Goal: Book appointment/travel/reservation

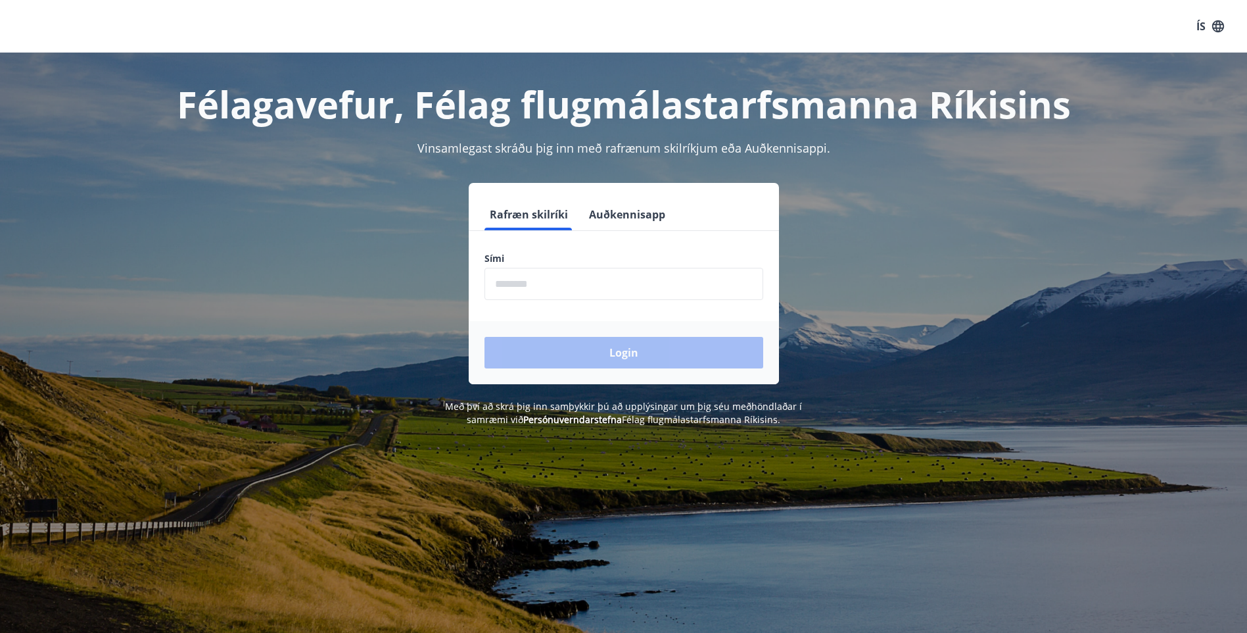
click at [523, 282] on input "phone" at bounding box center [624, 284] width 279 height 32
type input "********"
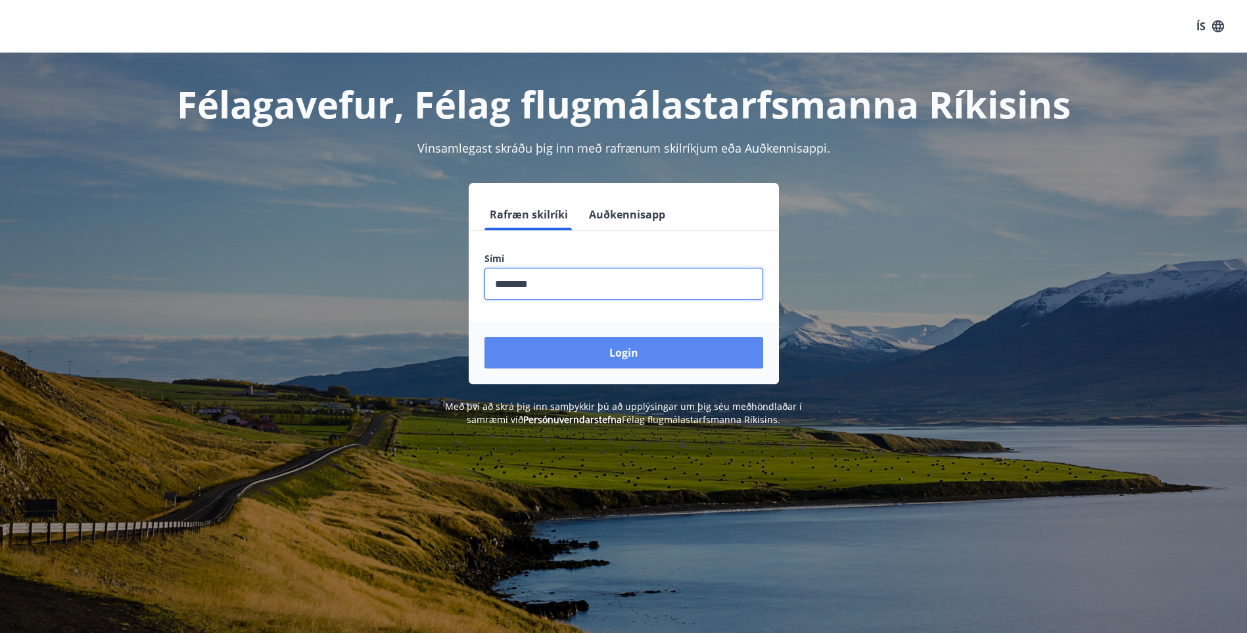
click at [637, 345] on button "Login" at bounding box center [624, 353] width 279 height 32
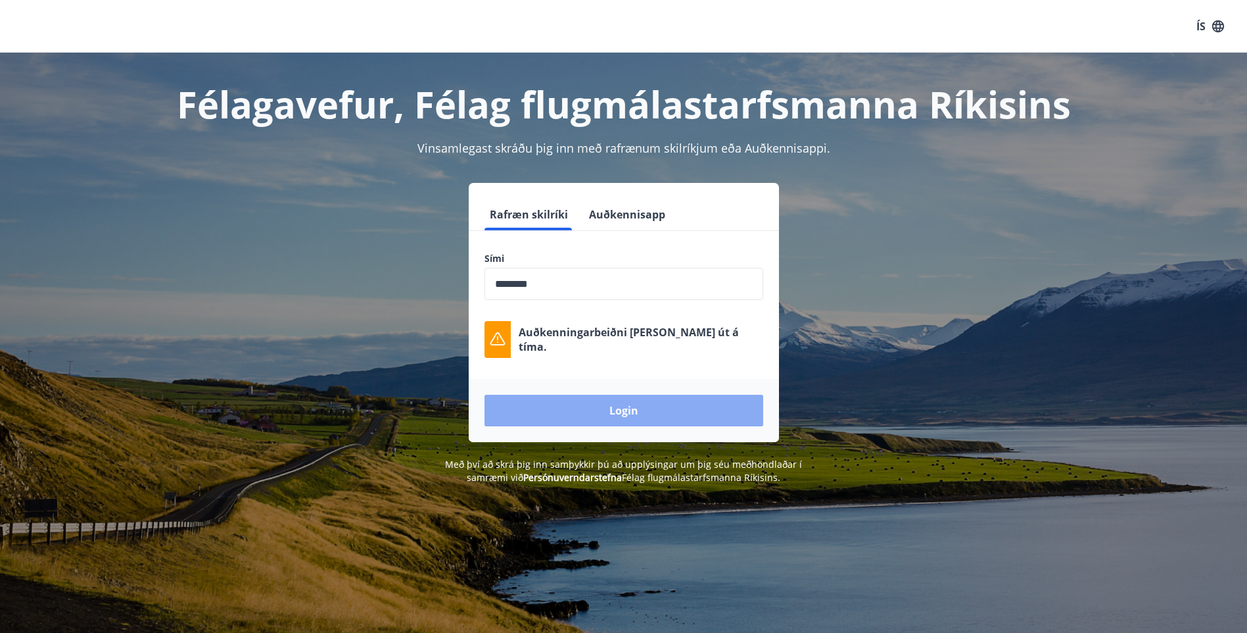
click at [639, 412] on button "Login" at bounding box center [624, 411] width 279 height 32
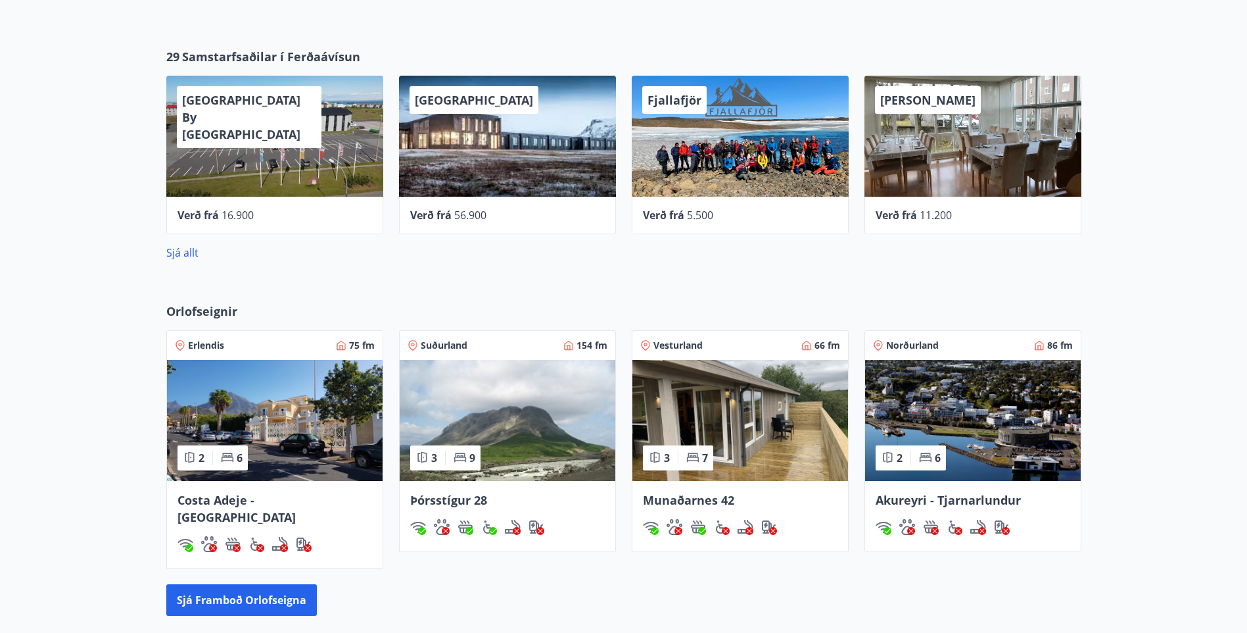
scroll to position [526, 0]
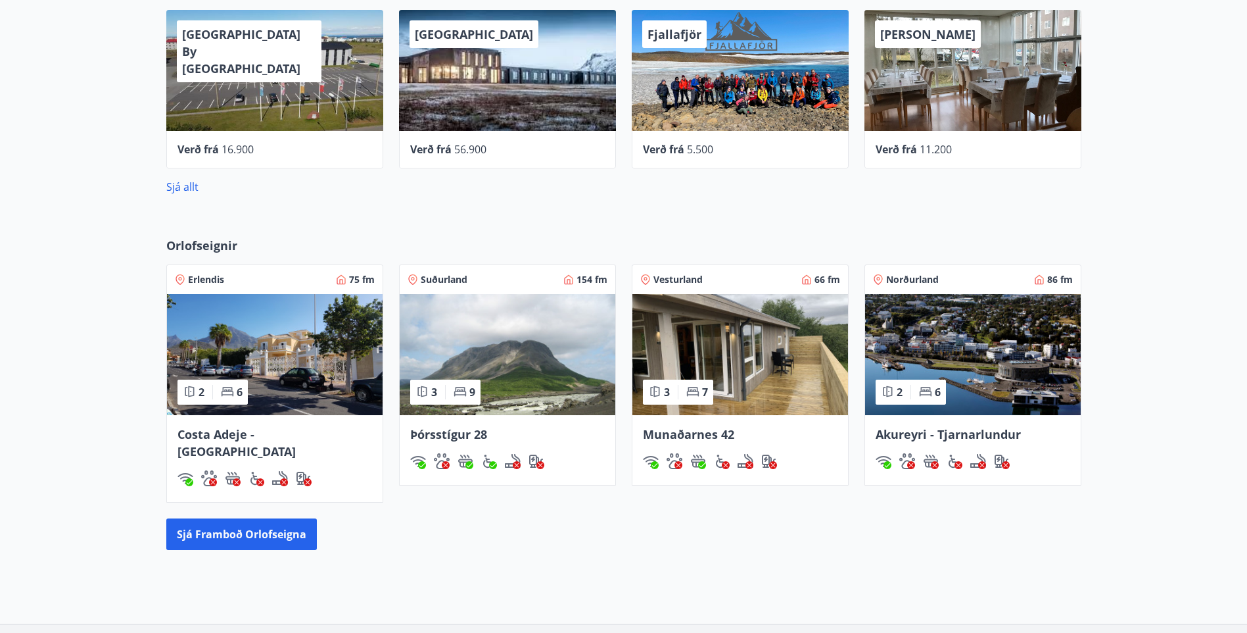
click at [750, 362] on img at bounding box center [741, 354] width 216 height 121
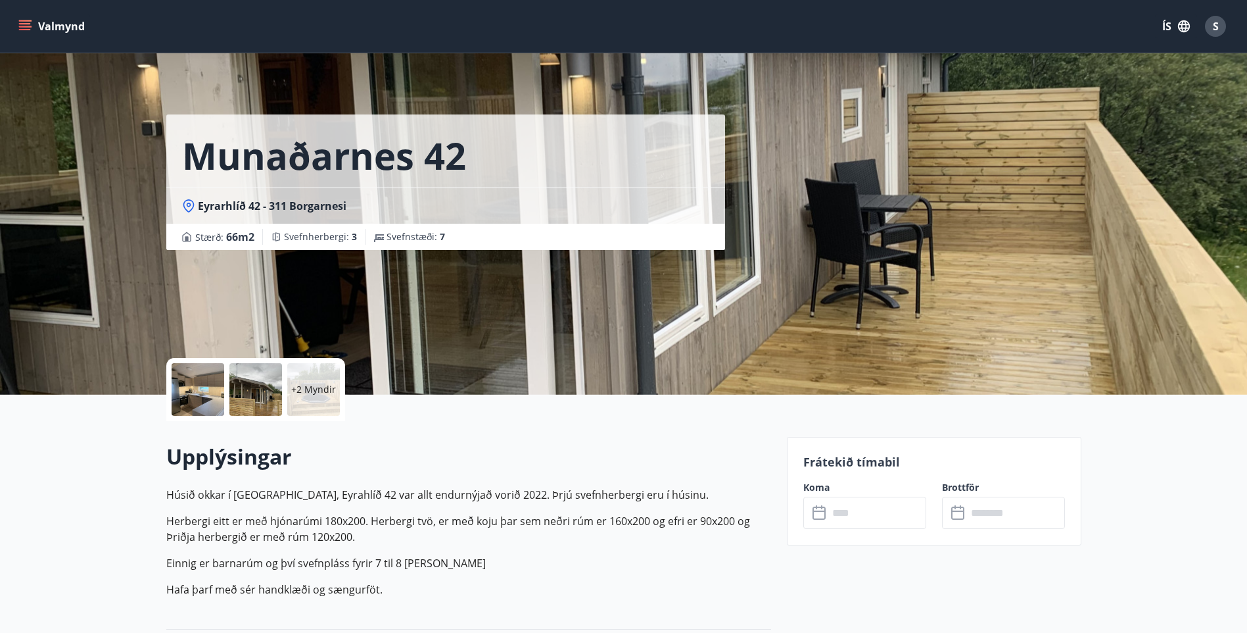
click at [311, 385] on p "+2 Myndir" at bounding box center [313, 389] width 45 height 13
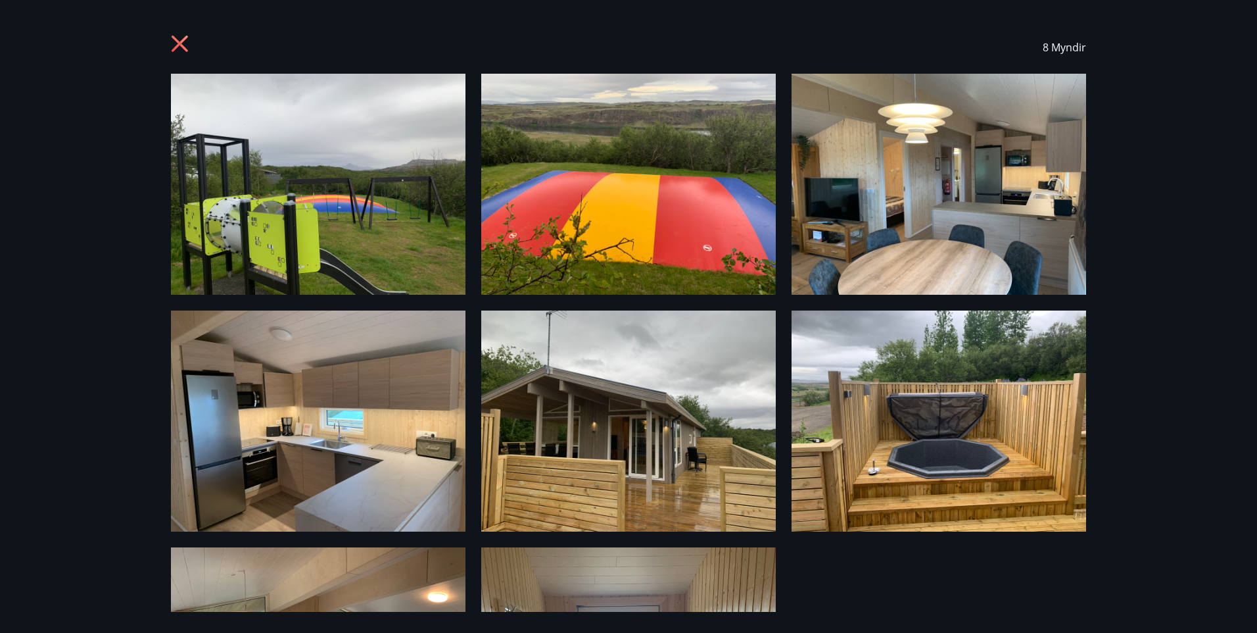
click at [180, 42] on icon at bounding box center [180, 44] width 16 height 16
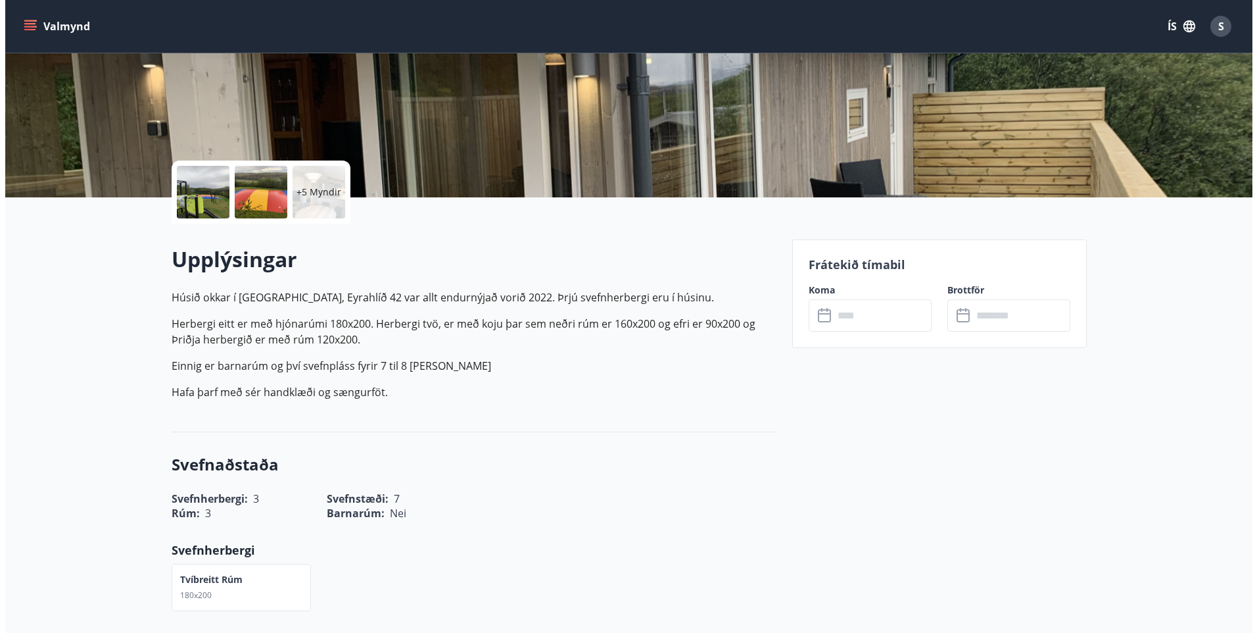
scroll to position [132, 0]
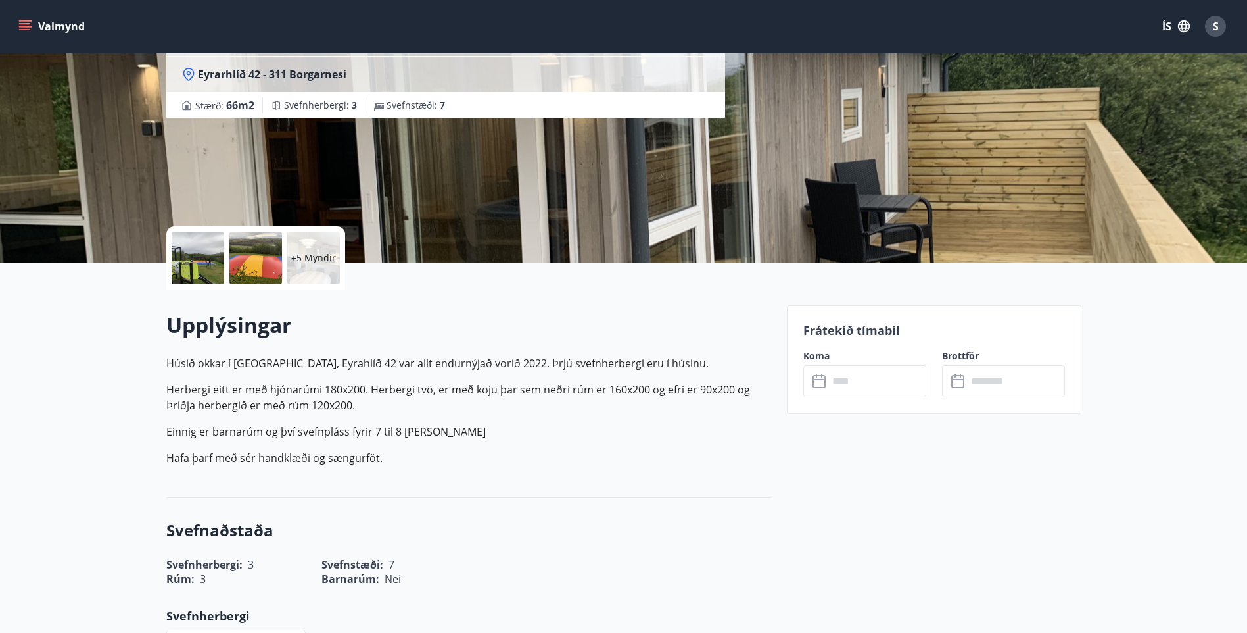
click at [319, 257] on p "+5 Myndir" at bounding box center [313, 257] width 45 height 13
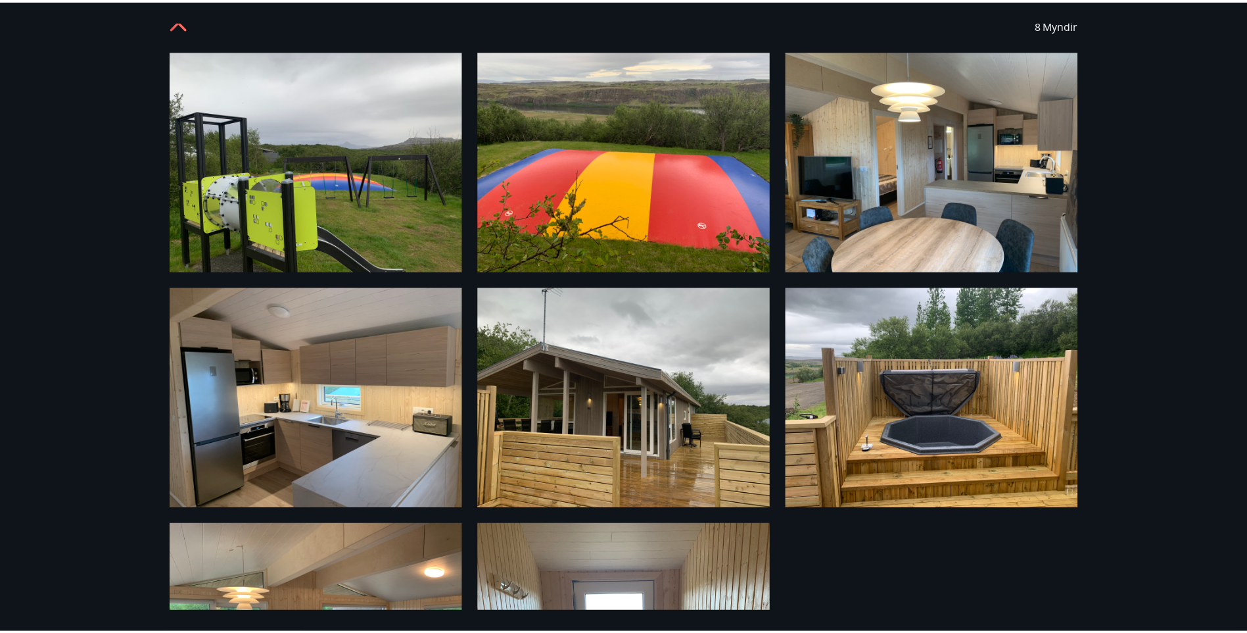
scroll to position [0, 0]
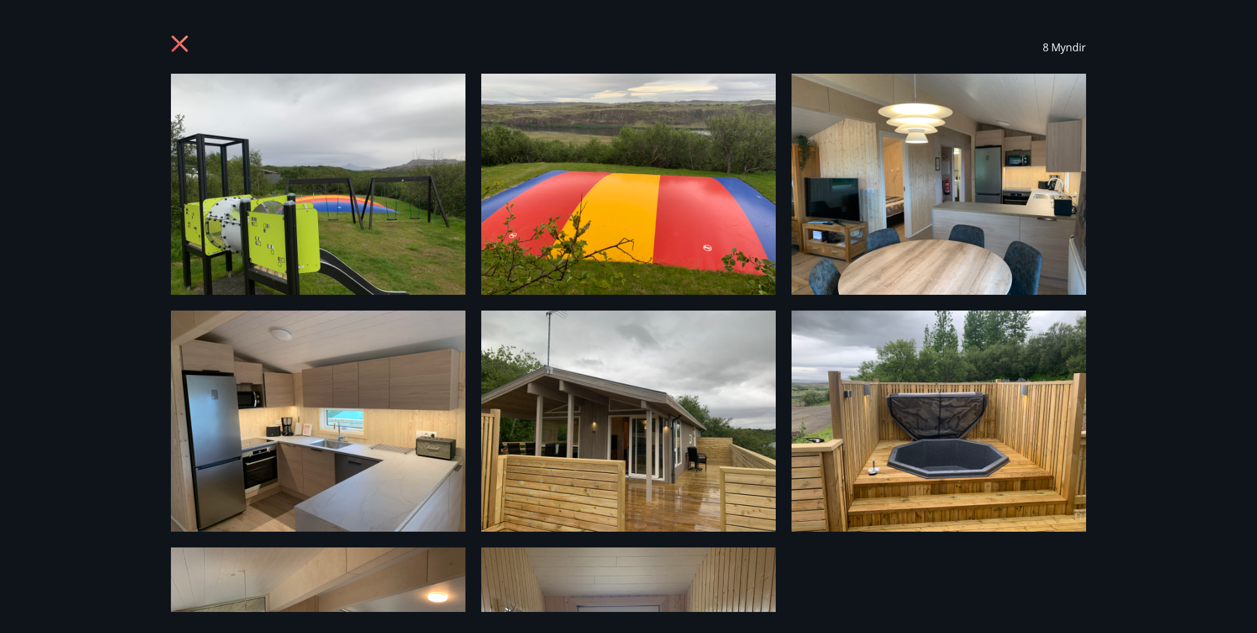
click at [176, 39] on icon at bounding box center [180, 44] width 16 height 16
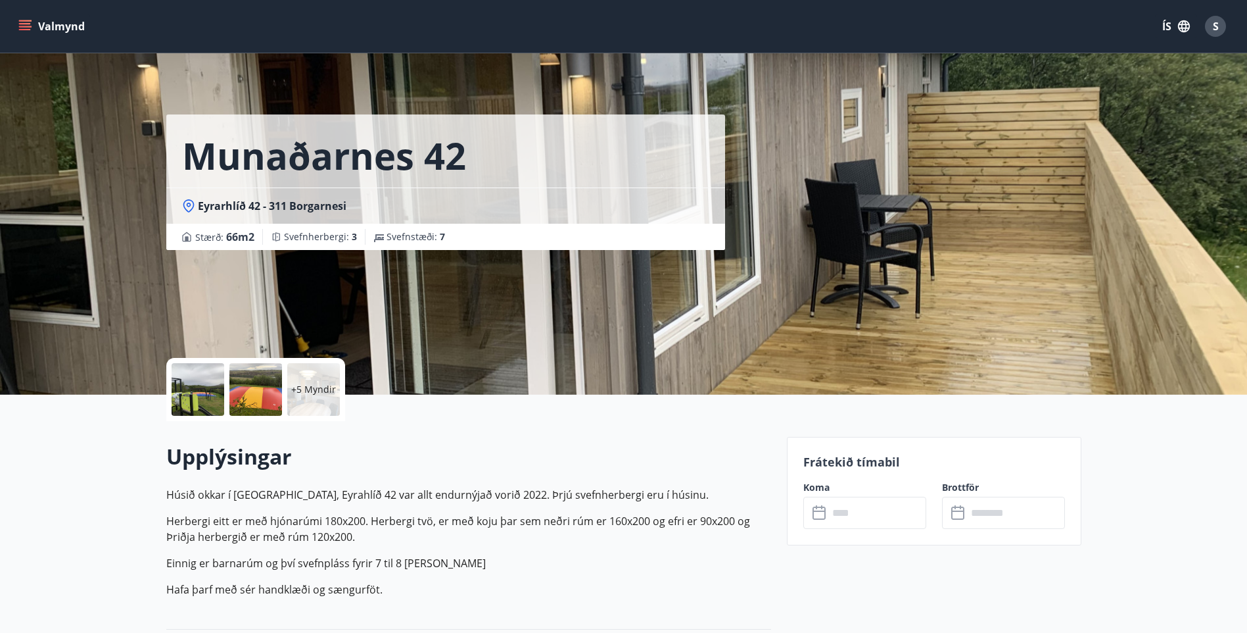
click at [59, 26] on button "Valmynd" at bounding box center [53, 26] width 74 height 24
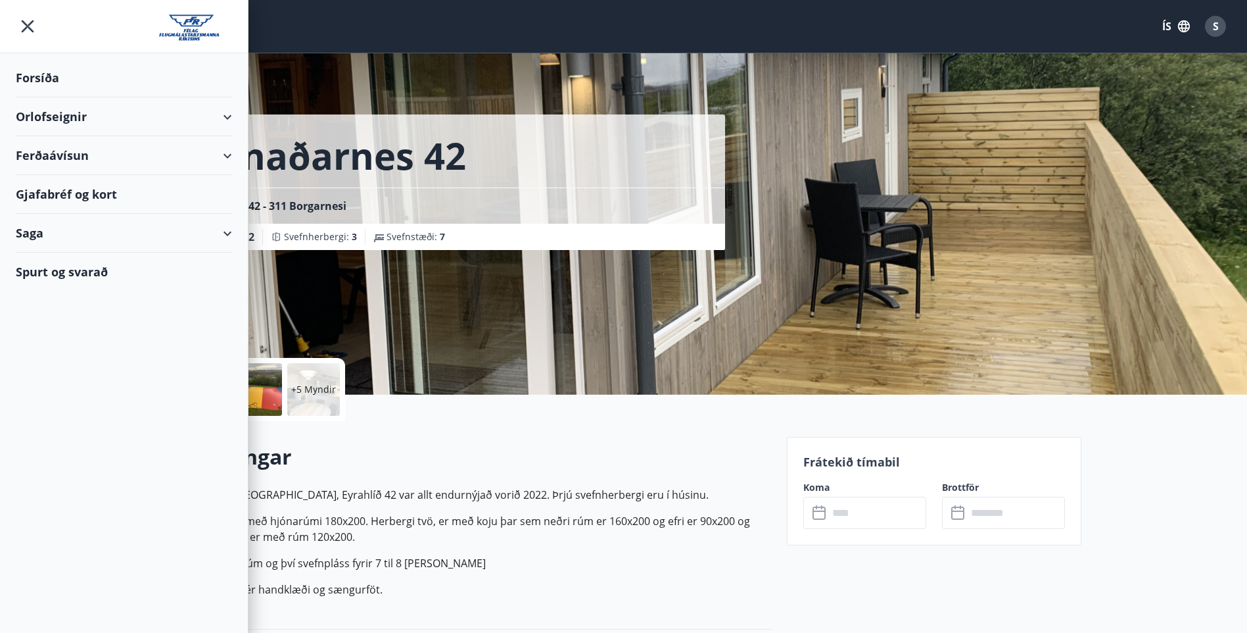
click at [379, 76] on div "Munaðarnes 42 Eyrarhlíð 42 - 311 Borgarnesi Stærð : 66 m2 [GEOGRAPHIC_DATA] : 3…" at bounding box center [471, 125] width 610 height 250
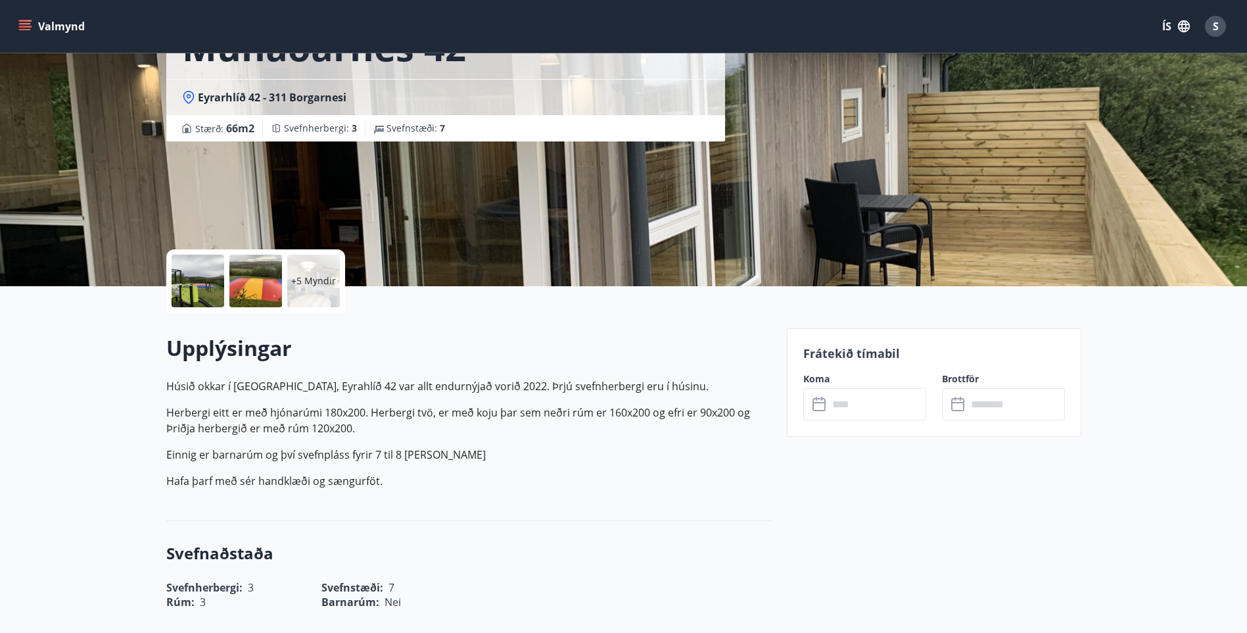
scroll to position [132, 0]
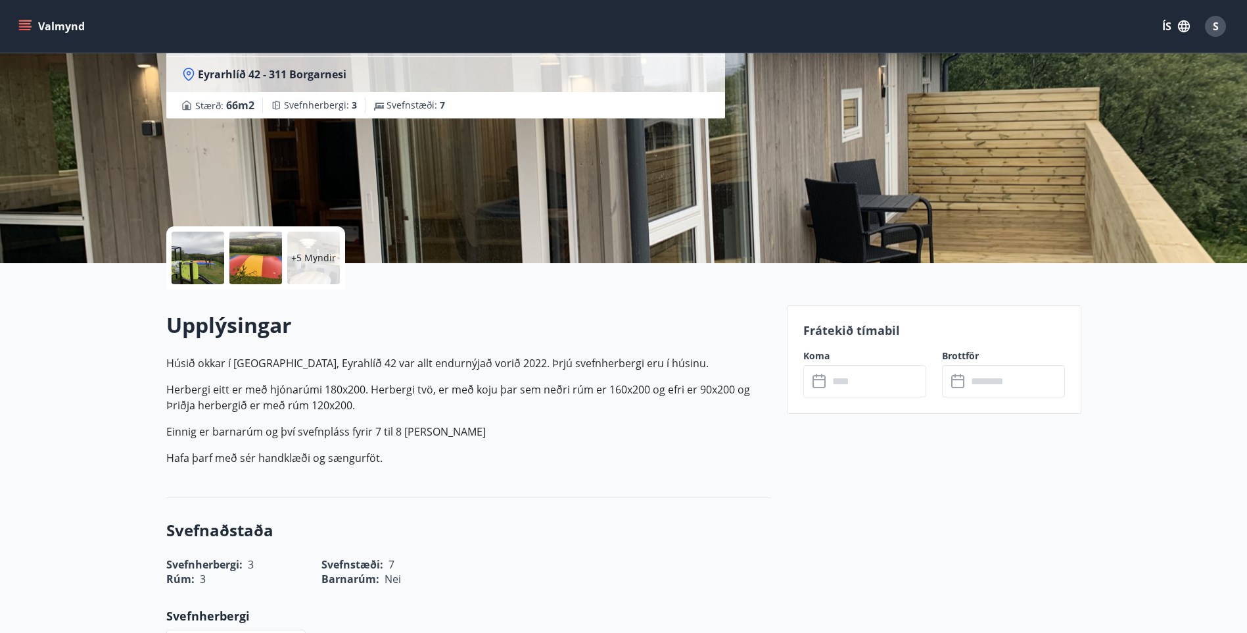
click at [884, 381] on input "text" at bounding box center [878, 381] width 98 height 32
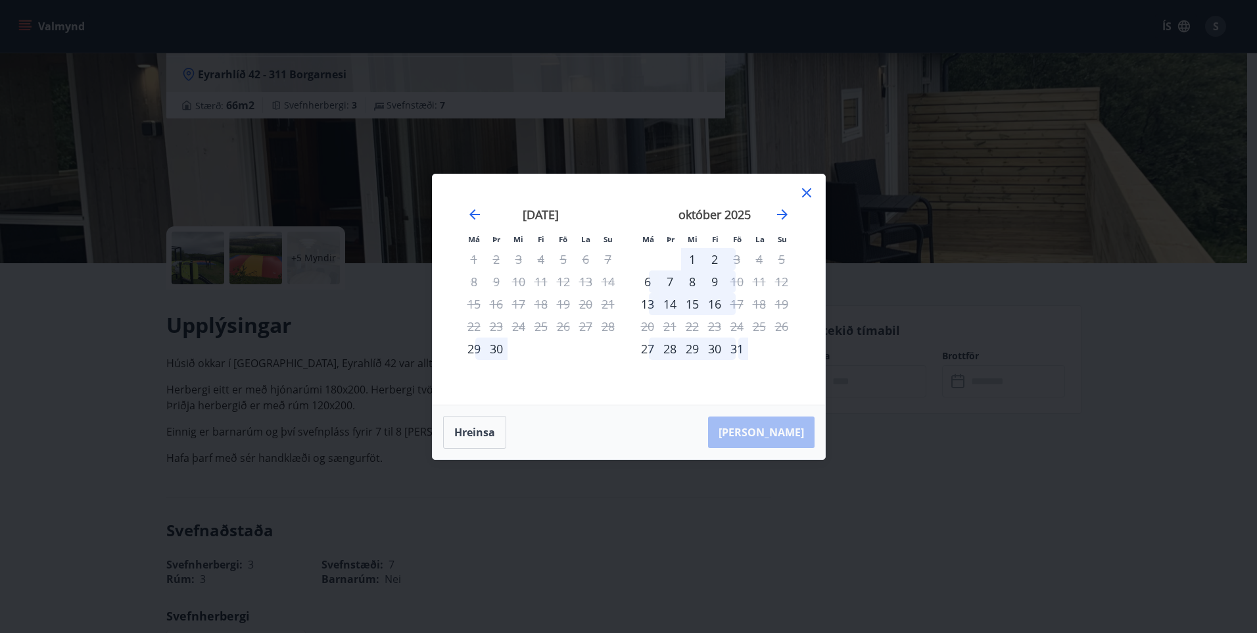
click at [737, 323] on div "24" at bounding box center [737, 326] width 22 height 22
click at [767, 326] on div "25" at bounding box center [759, 326] width 22 height 22
click at [784, 324] on div "26" at bounding box center [782, 326] width 22 height 22
click at [739, 348] on div "31" at bounding box center [737, 348] width 22 height 22
click at [475, 429] on button "Hreinsa" at bounding box center [474, 432] width 63 height 33
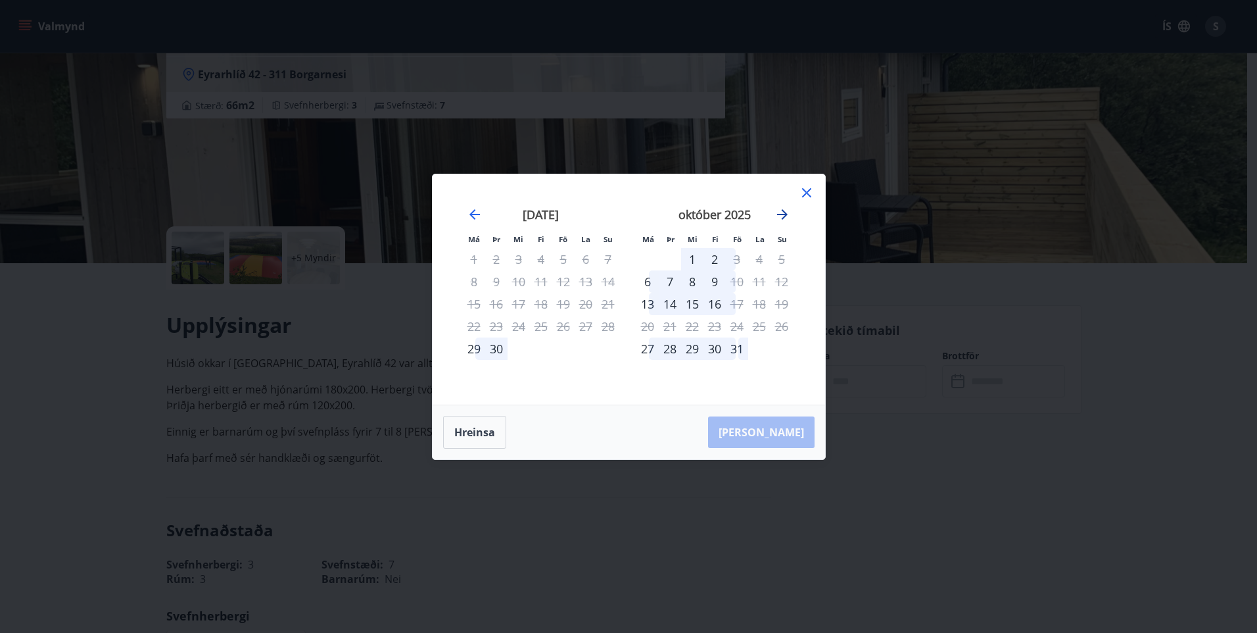
click at [784, 212] on icon "Move forward to switch to the next month." at bounding box center [783, 214] width 16 height 16
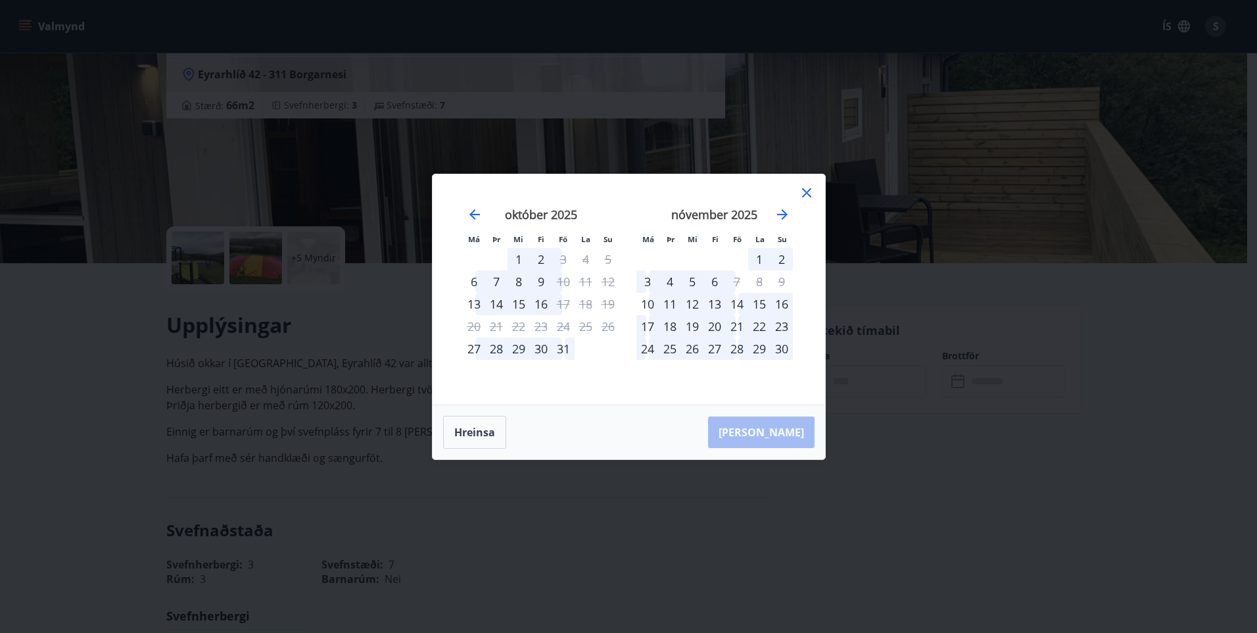
click at [805, 192] on icon at bounding box center [807, 193] width 16 height 16
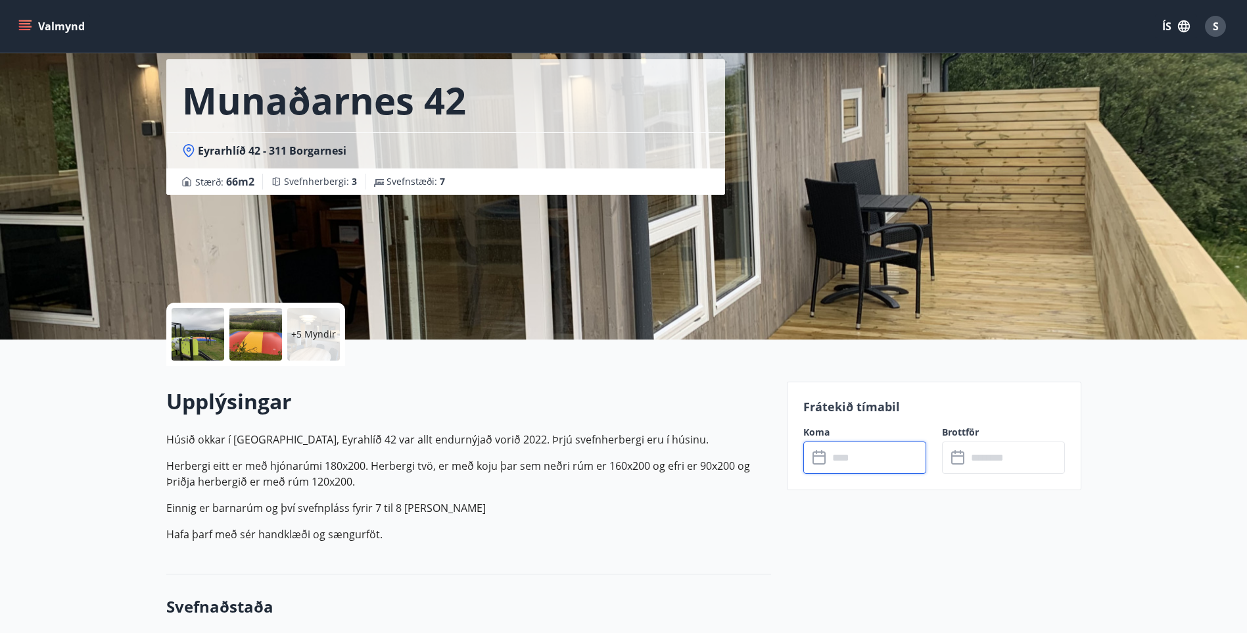
scroll to position [0, 0]
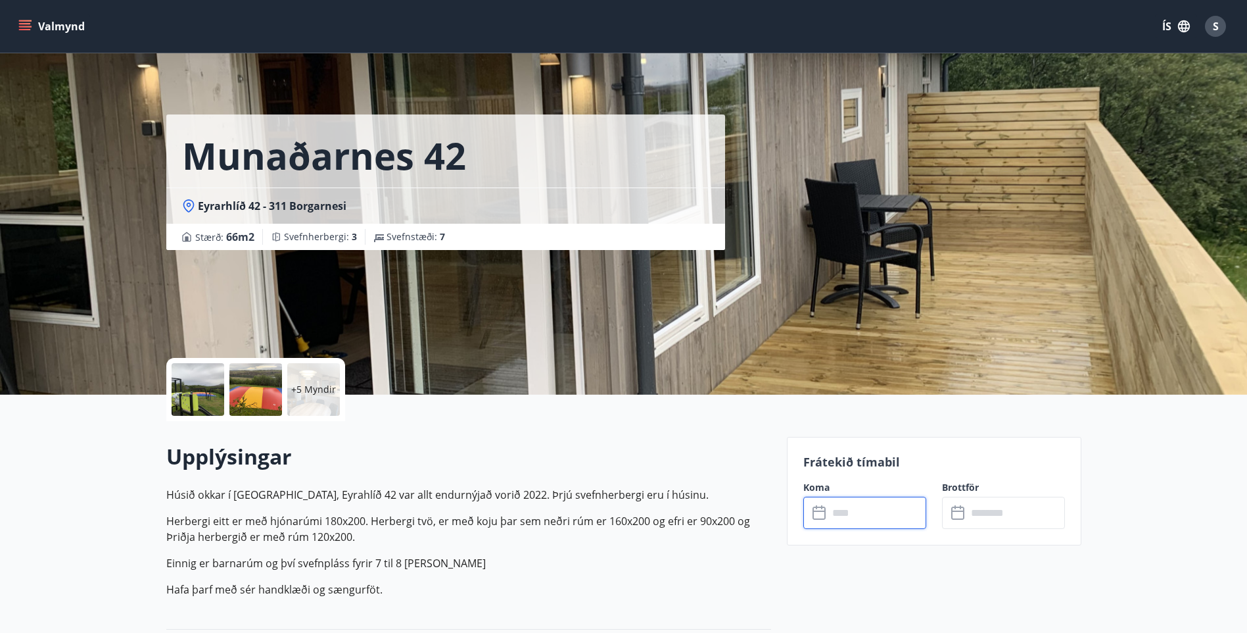
click at [70, 26] on button "Valmynd" at bounding box center [53, 26] width 74 height 24
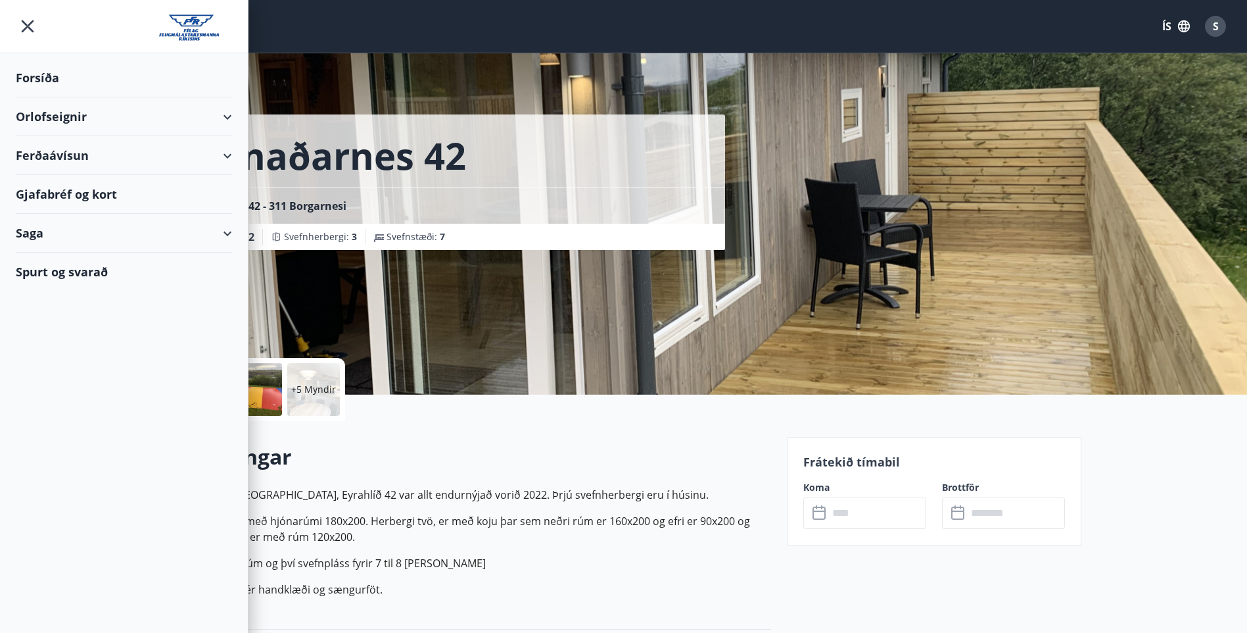
click at [69, 115] on div "Orlofseignir" at bounding box center [124, 116] width 216 height 39
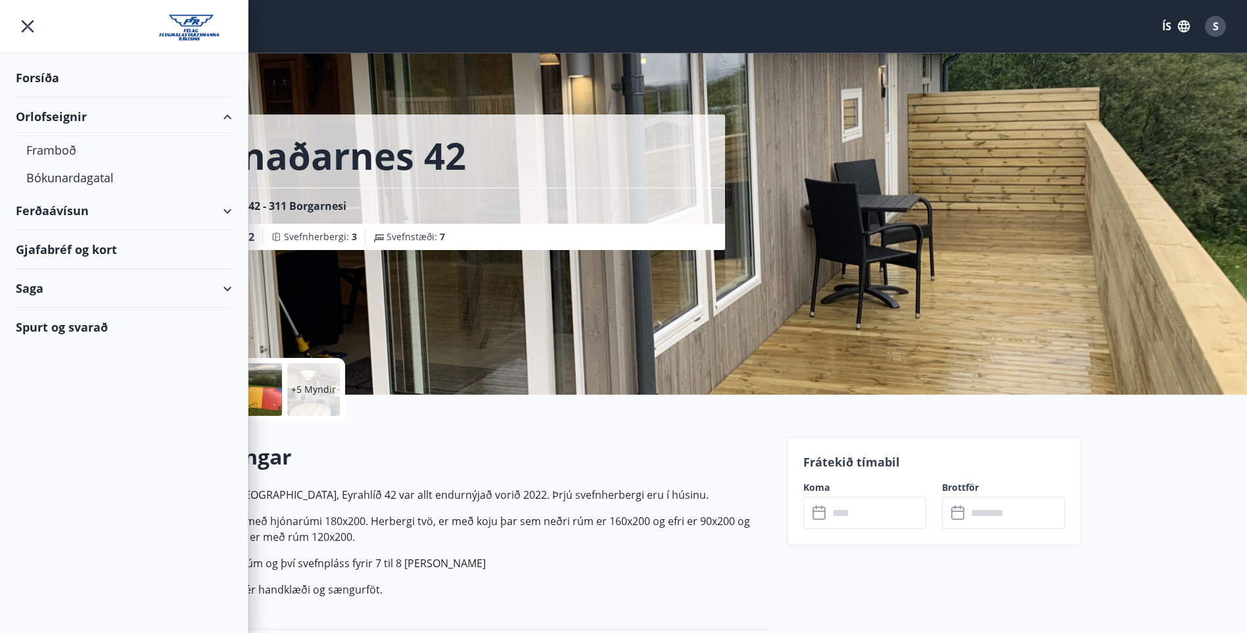
click at [228, 116] on div "Orlofseignir" at bounding box center [124, 116] width 216 height 39
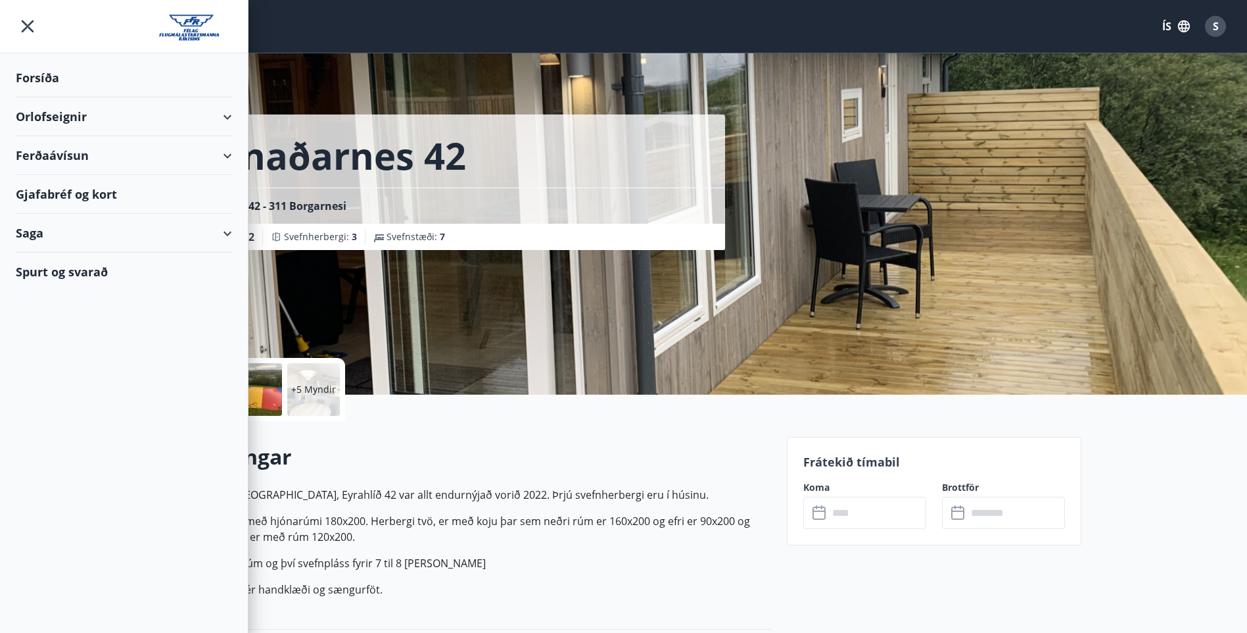
click at [845, 155] on div "Munaðarnes 42 Eyrarhlíð 42 - 311 Borgarnesi Stærð : 66 m2 [GEOGRAPHIC_DATA] : 3…" at bounding box center [623, 197] width 915 height 395
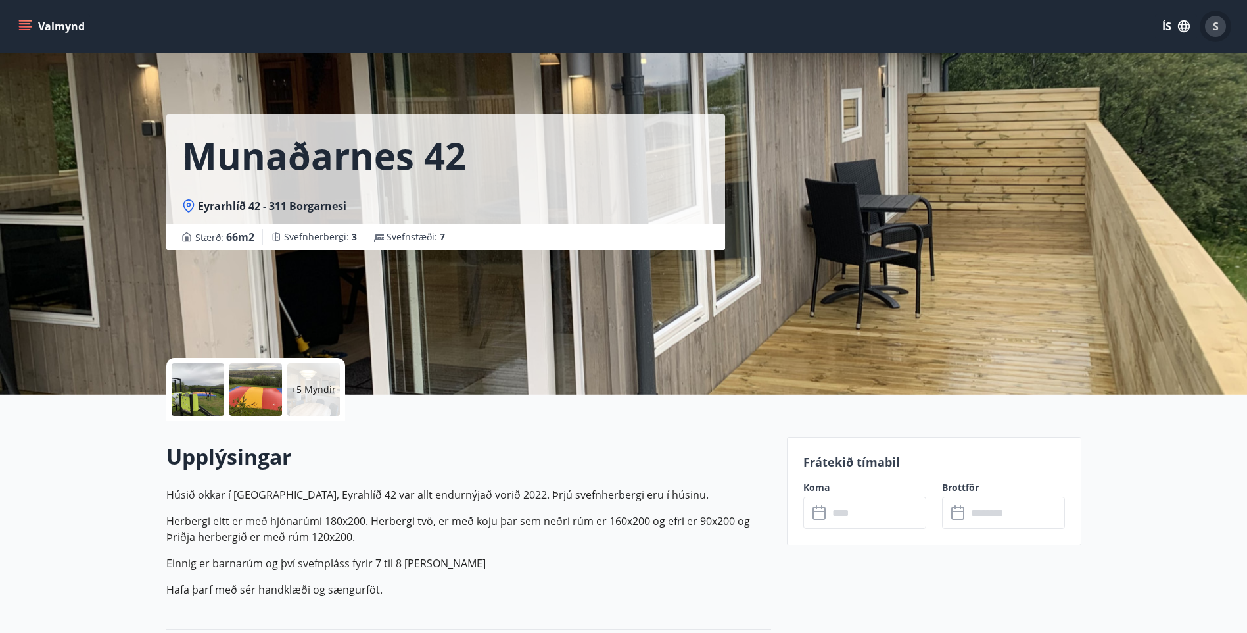
click at [1217, 26] on span "S" at bounding box center [1216, 26] width 6 height 14
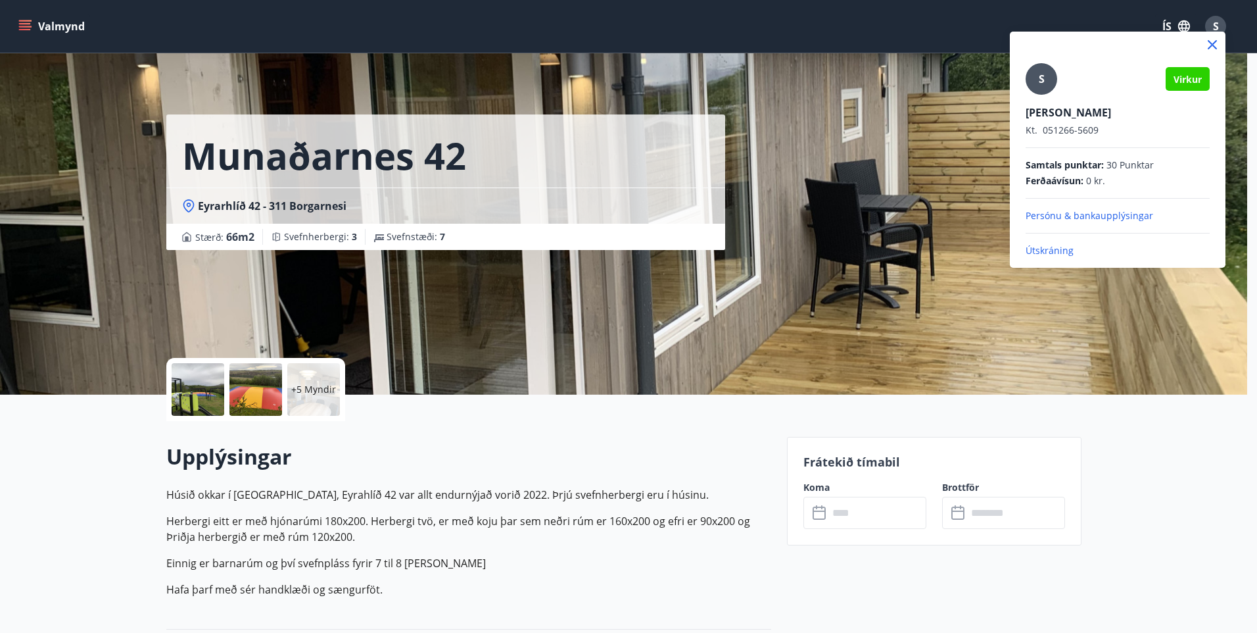
click at [953, 130] on div at bounding box center [628, 316] width 1257 height 633
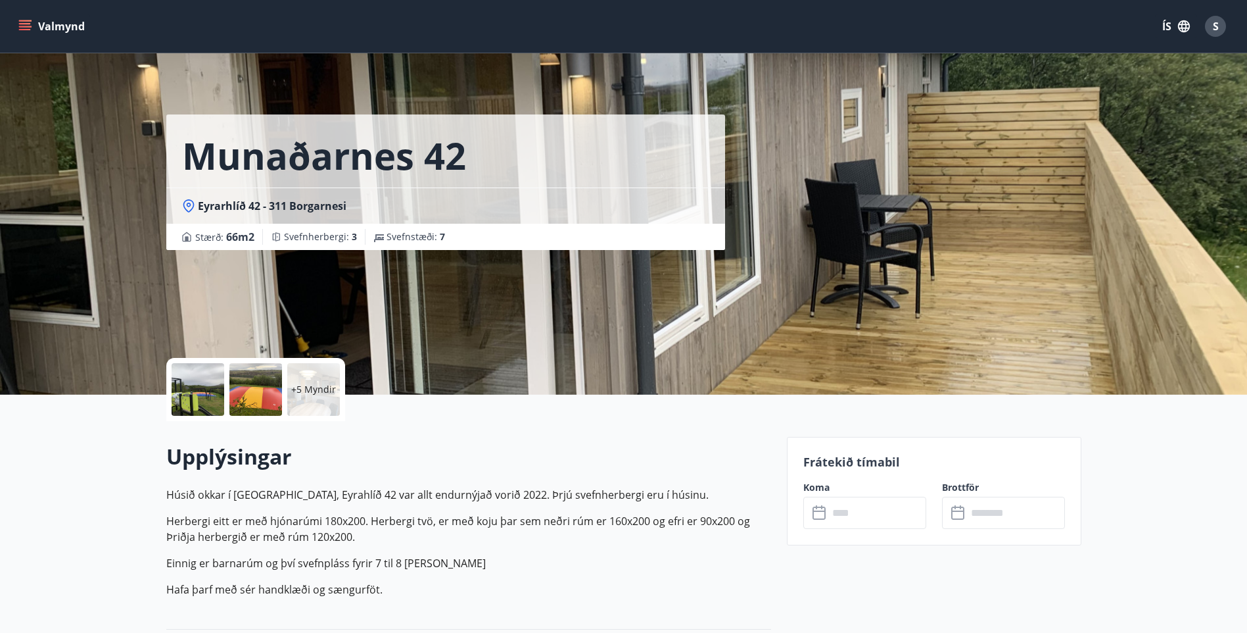
click at [56, 25] on button "Valmynd" at bounding box center [53, 26] width 74 height 24
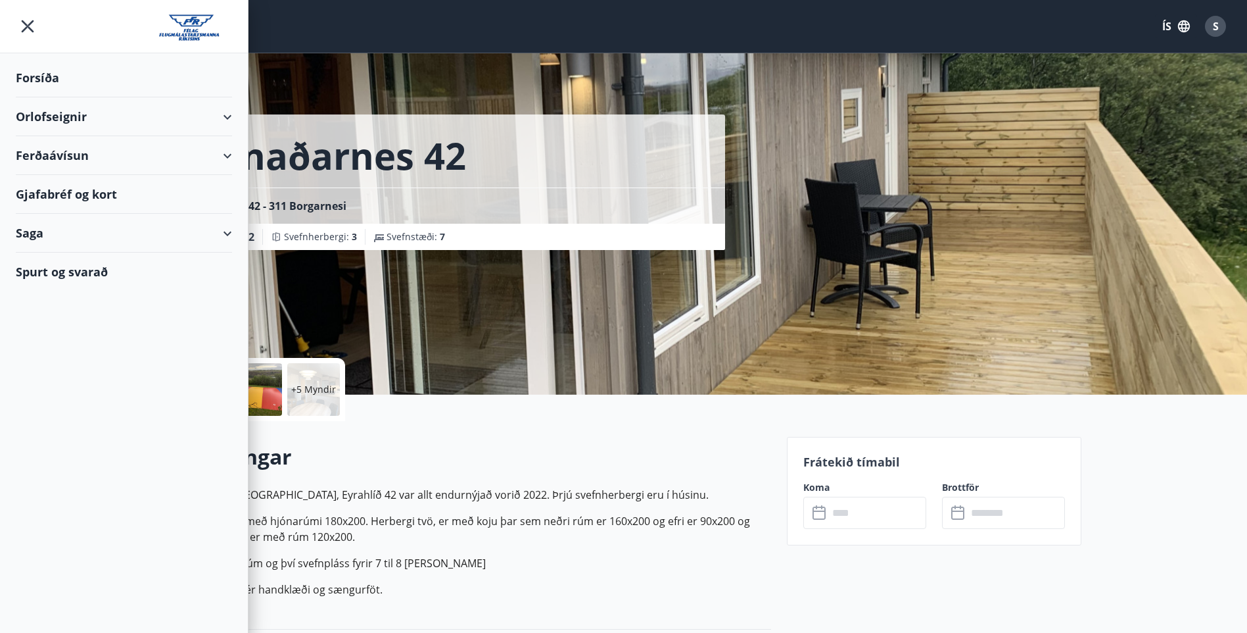
click at [49, 76] on div "Forsíða" at bounding box center [124, 78] width 216 height 39
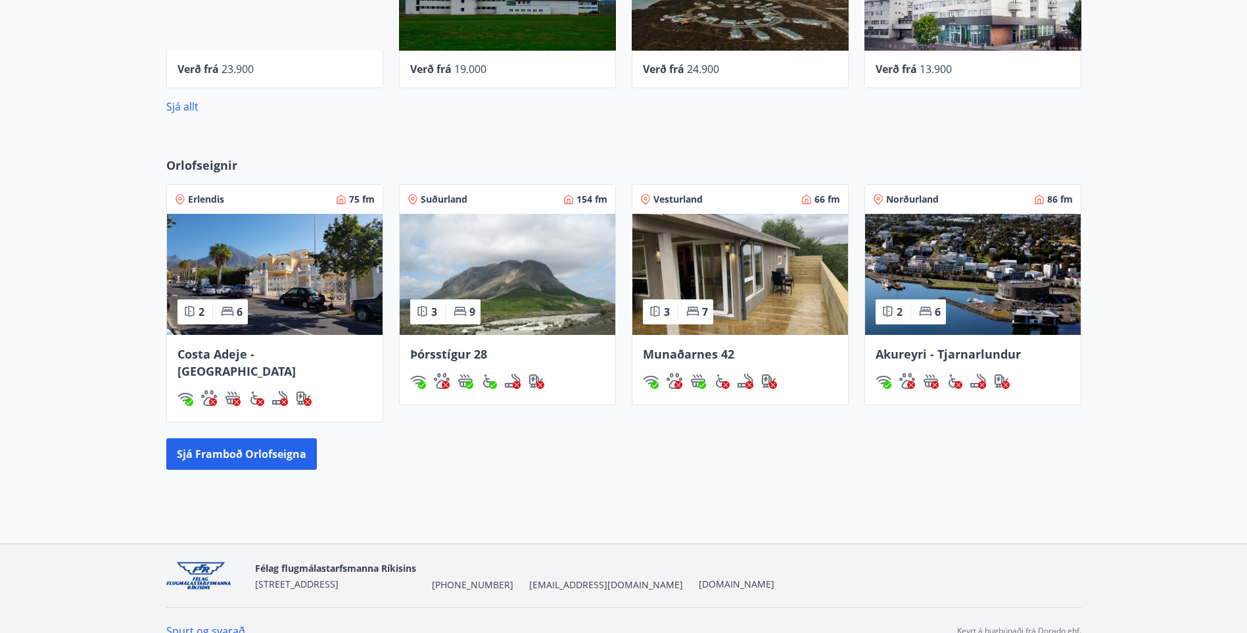
scroll to position [610, 0]
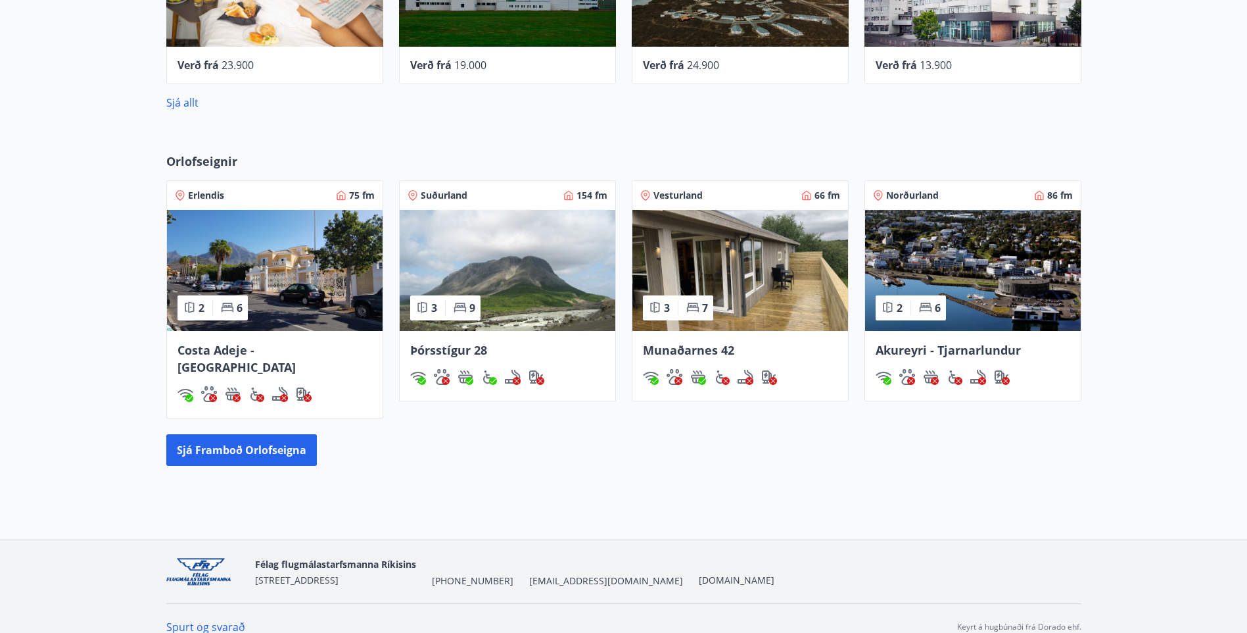
click at [288, 272] on img at bounding box center [275, 270] width 216 height 121
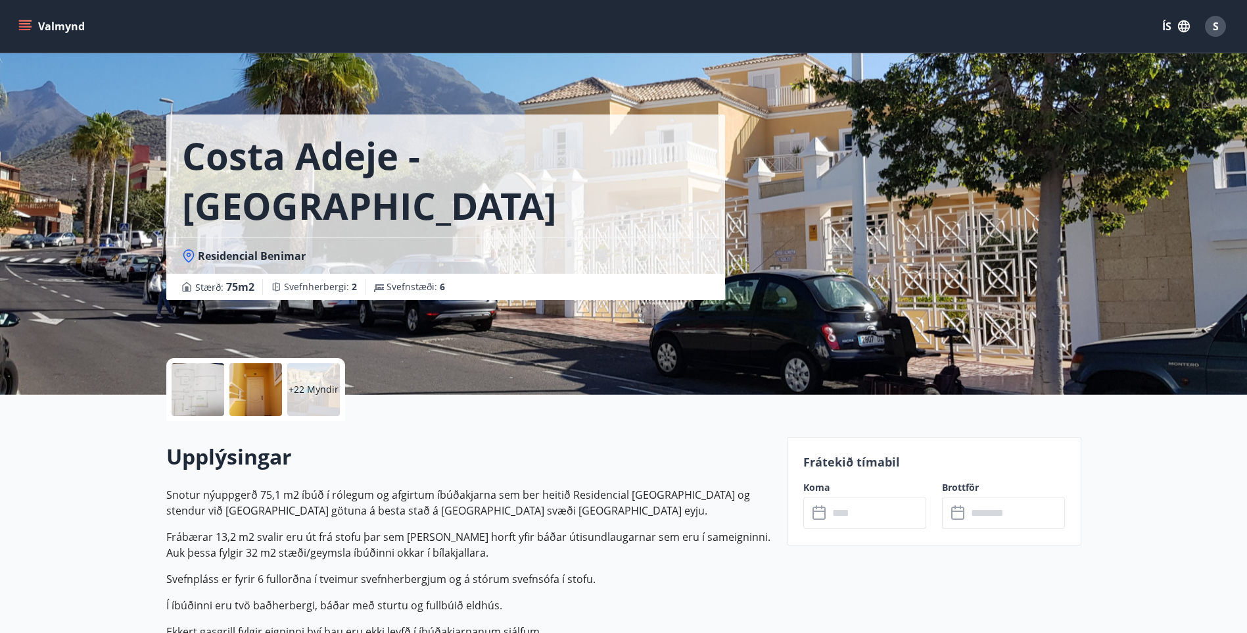
click at [837, 513] on input "text" at bounding box center [878, 512] width 98 height 32
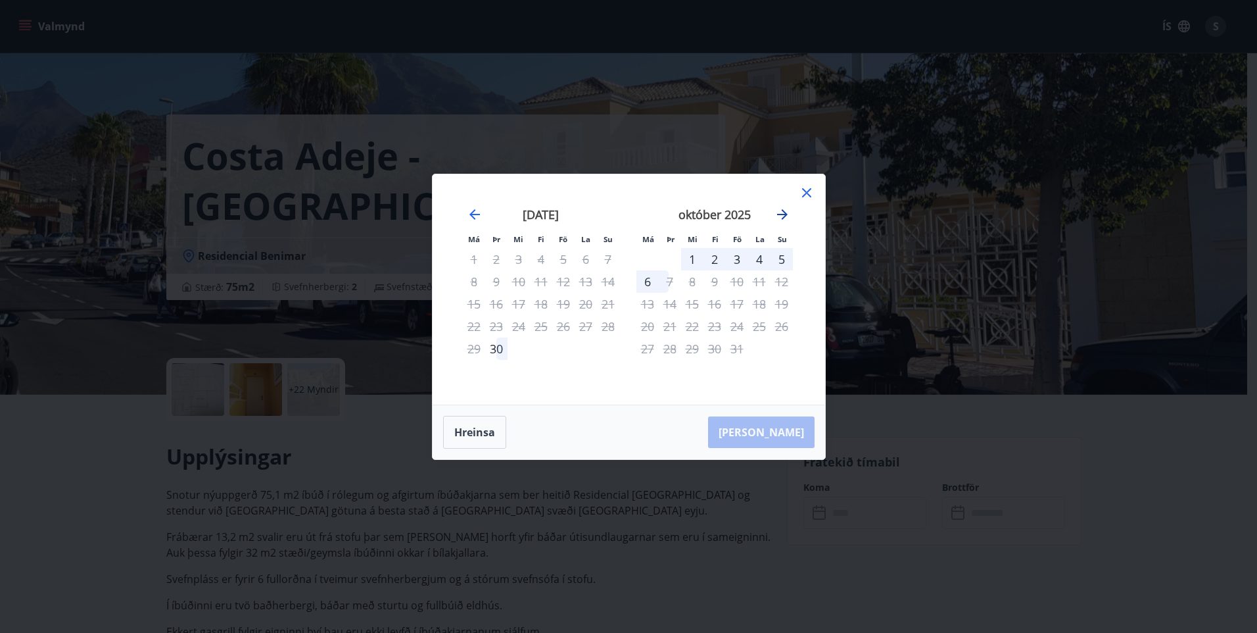
click at [782, 210] on icon "Move forward to switch to the next month." at bounding box center [783, 214] width 16 height 16
click at [782, 211] on icon "Move forward to switch to the next month." at bounding box center [783, 214] width 16 height 16
click at [783, 210] on icon "Move forward to switch to the next month." at bounding box center [782, 214] width 11 height 11
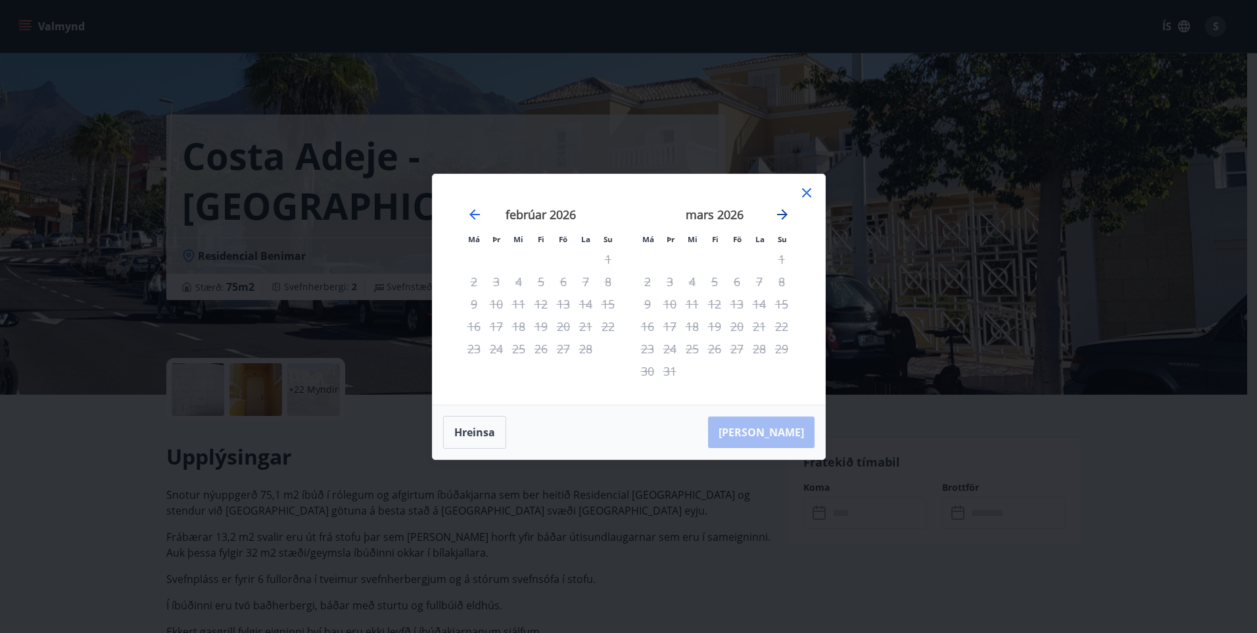
click at [783, 210] on icon "Move forward to switch to the next month." at bounding box center [782, 214] width 11 height 11
click at [476, 213] on icon "Move backward to switch to the previous month." at bounding box center [475, 214] width 16 height 16
click at [476, 212] on icon "Move backward to switch to the previous month." at bounding box center [475, 214] width 16 height 16
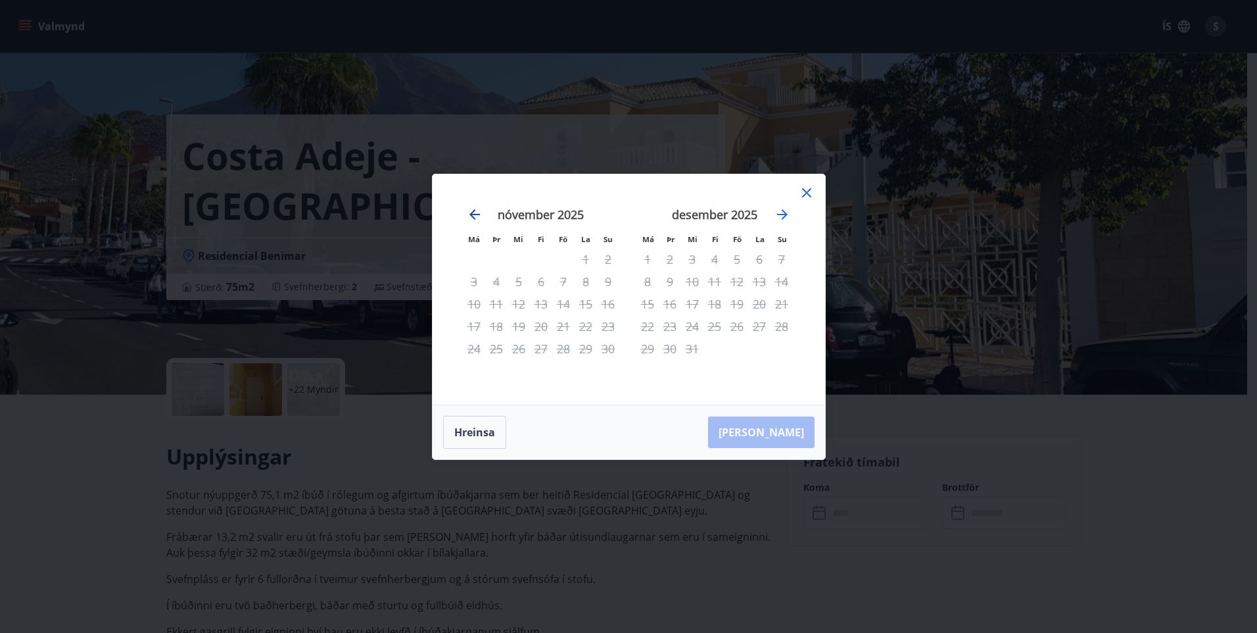
click at [476, 212] on icon "Move backward to switch to the previous month." at bounding box center [475, 214] width 16 height 16
click at [806, 191] on icon at bounding box center [806, 192] width 9 height 9
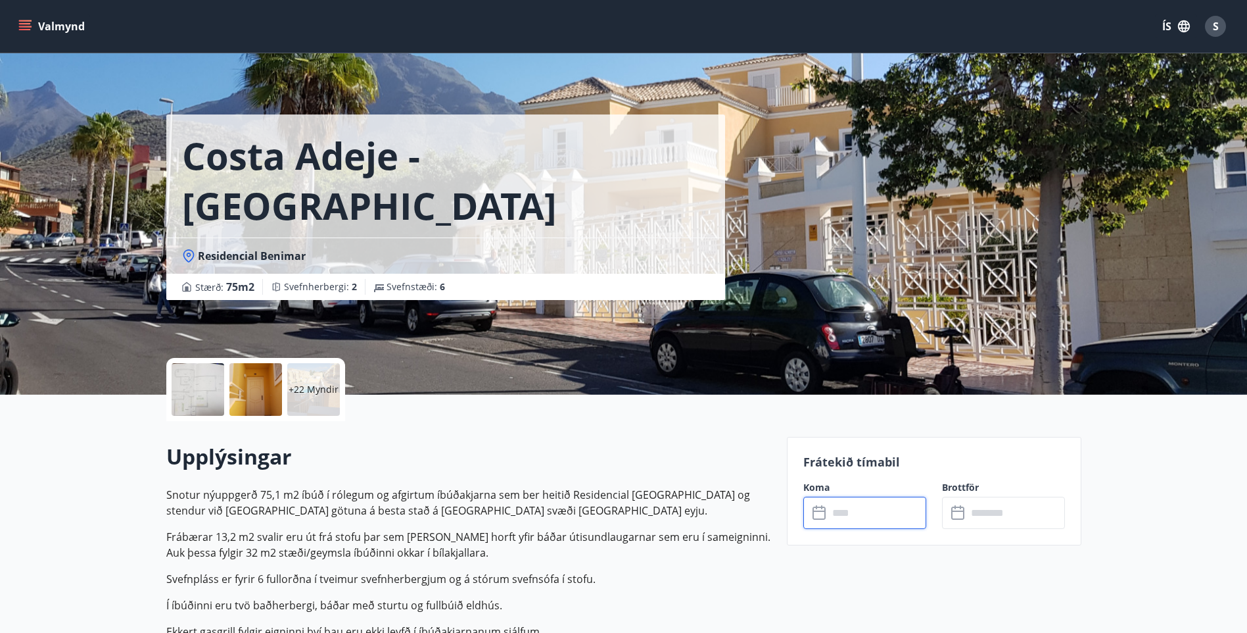
click at [53, 25] on button "Valmynd" at bounding box center [53, 26] width 74 height 24
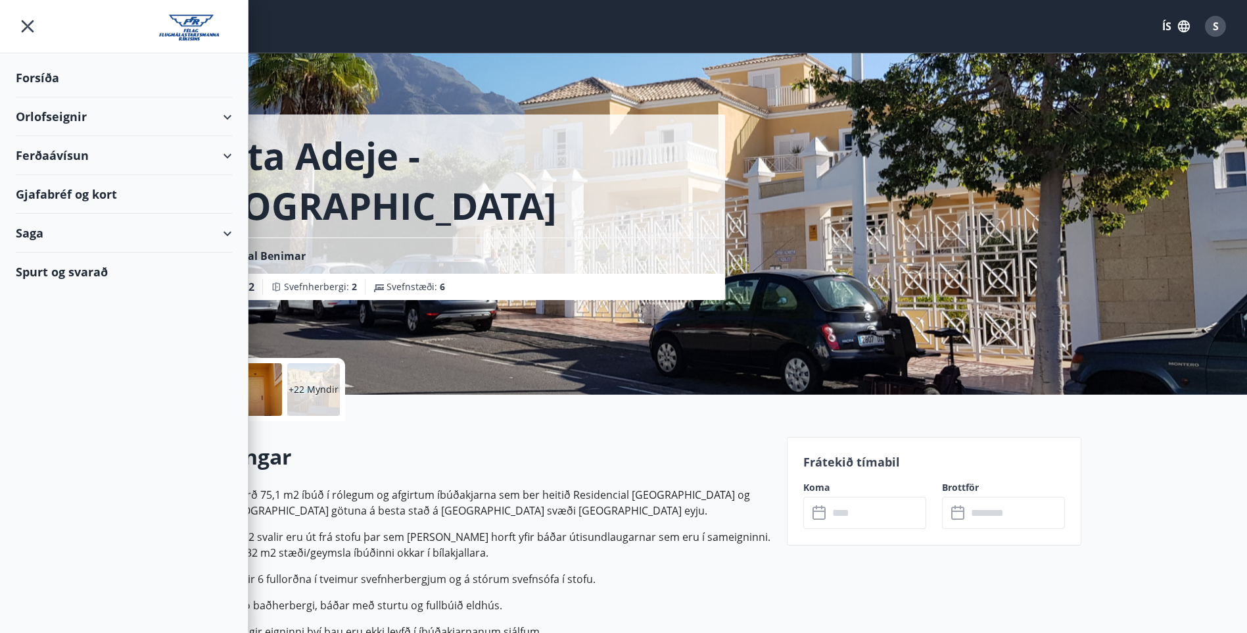
click at [47, 73] on div "Forsíða" at bounding box center [124, 78] width 216 height 39
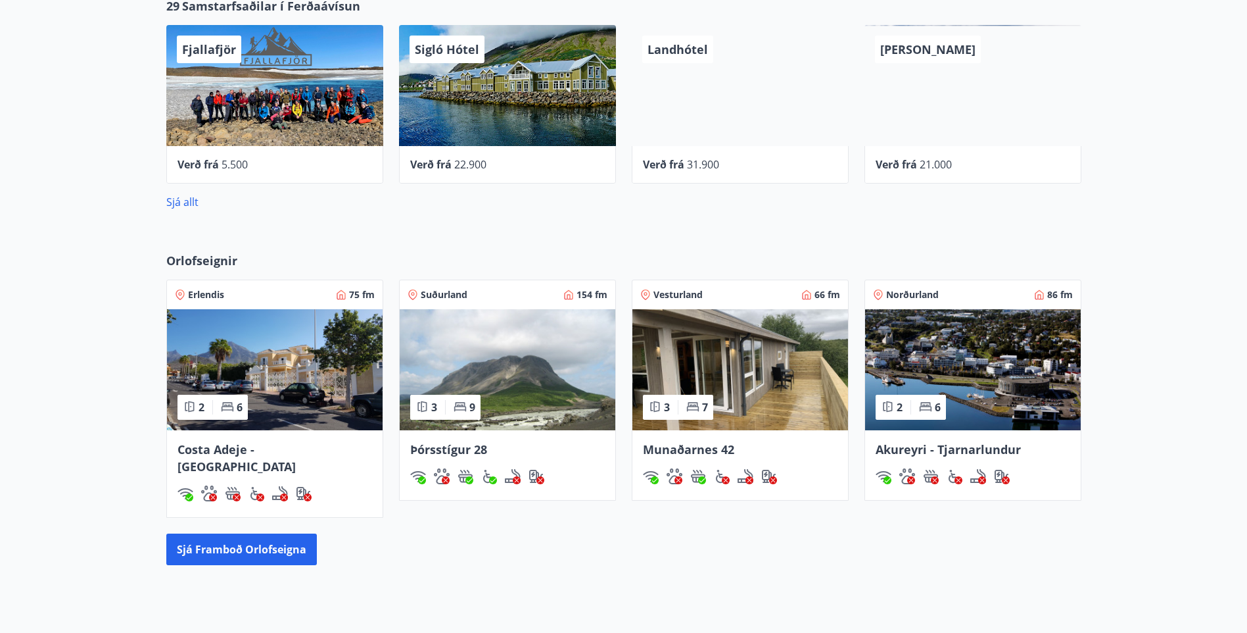
scroll to position [526, 0]
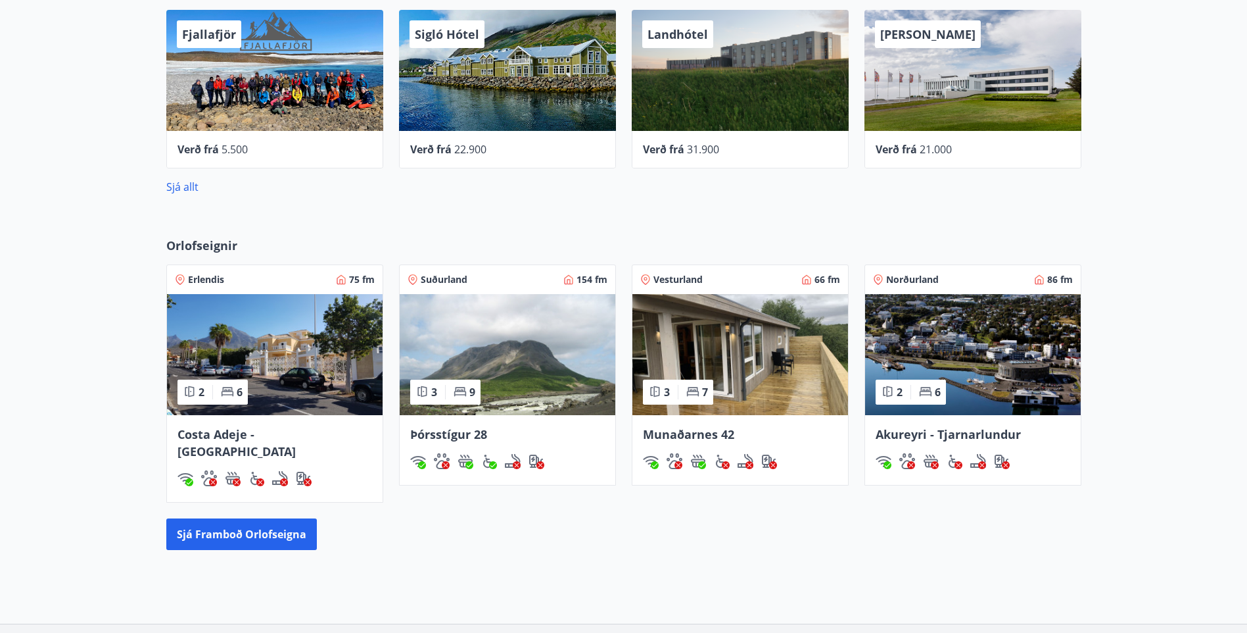
click at [512, 356] on img at bounding box center [508, 354] width 216 height 121
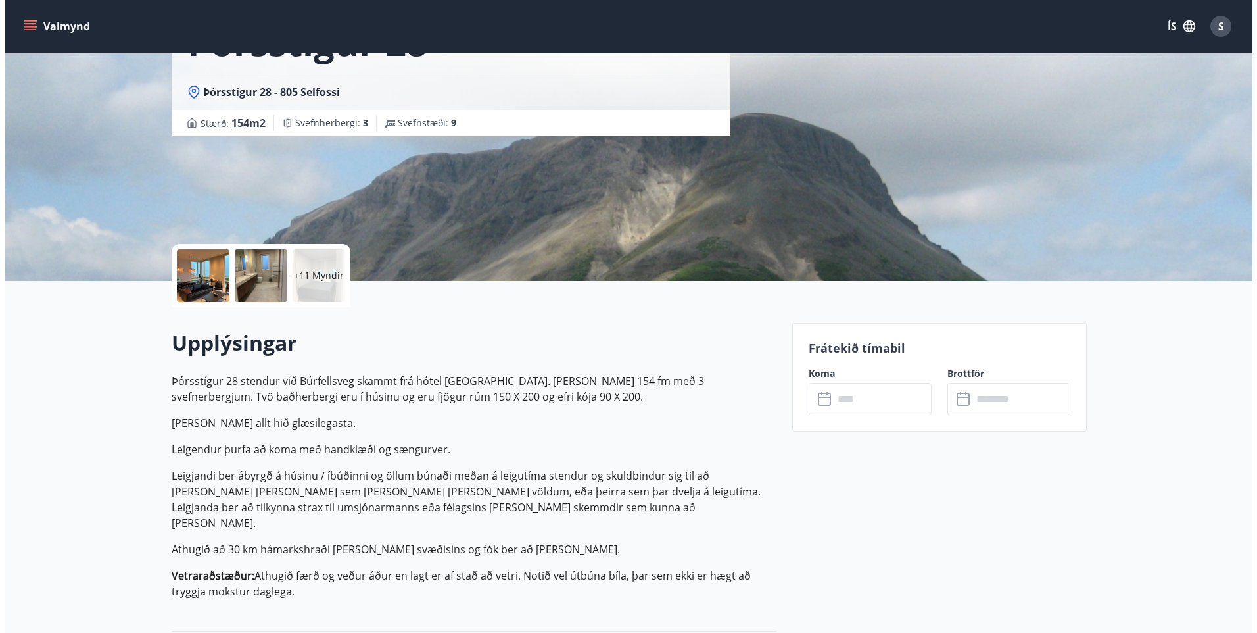
scroll to position [132, 0]
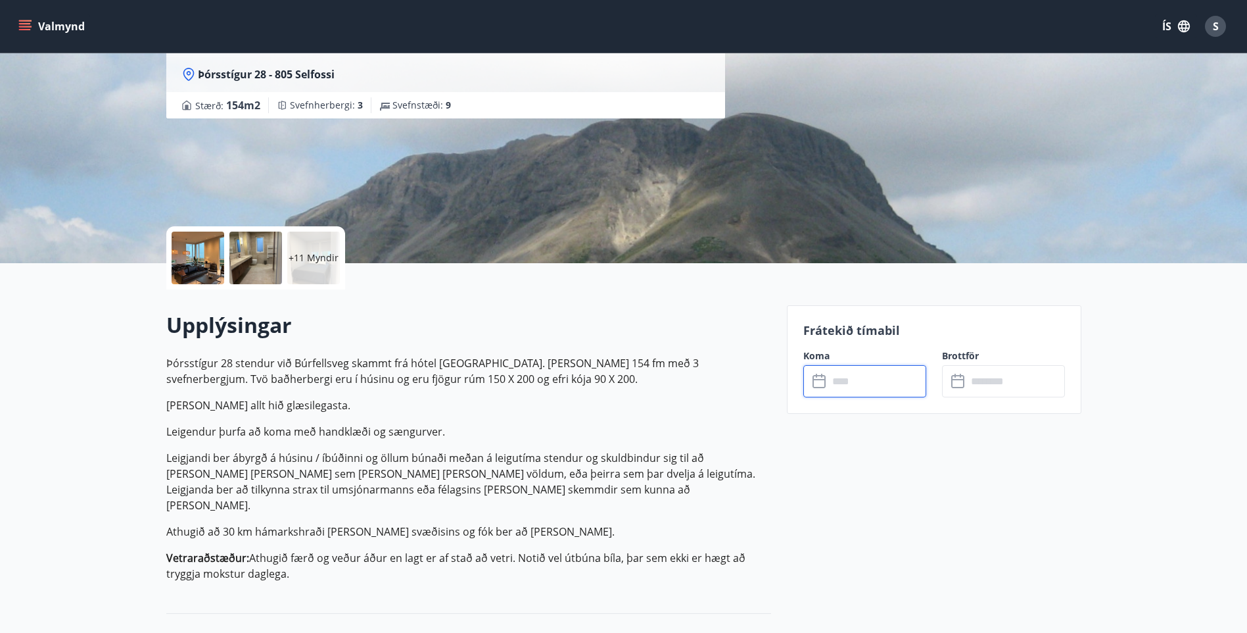
click at [854, 380] on input "text" at bounding box center [878, 381] width 98 height 32
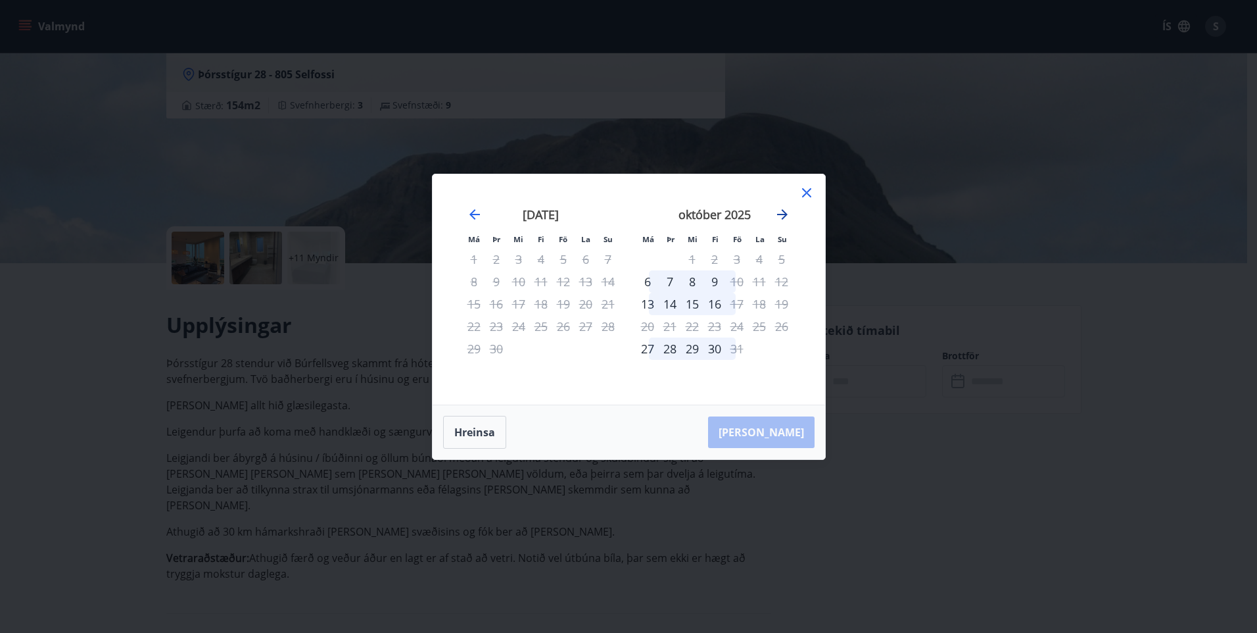
click at [784, 211] on icon "Move forward to switch to the next month." at bounding box center [782, 214] width 11 height 11
click at [786, 212] on icon "Move forward to switch to the next month." at bounding box center [782, 214] width 11 height 11
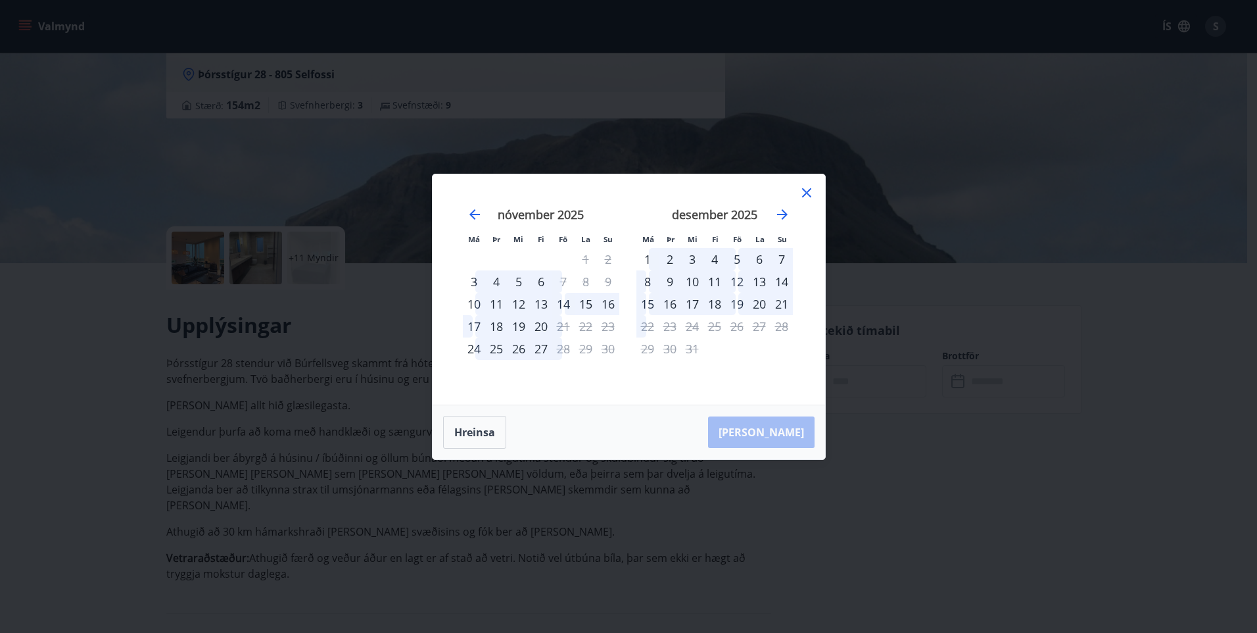
click at [808, 191] on icon at bounding box center [806, 192] width 9 height 9
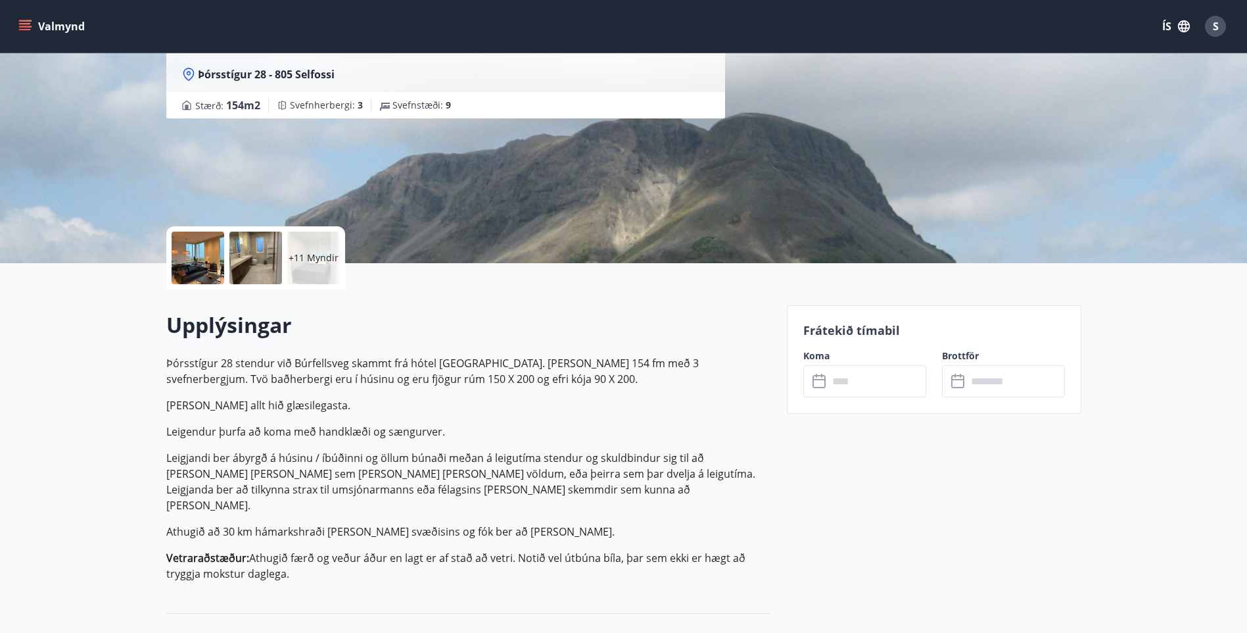
click at [315, 255] on p "+11 Myndir" at bounding box center [314, 257] width 50 height 13
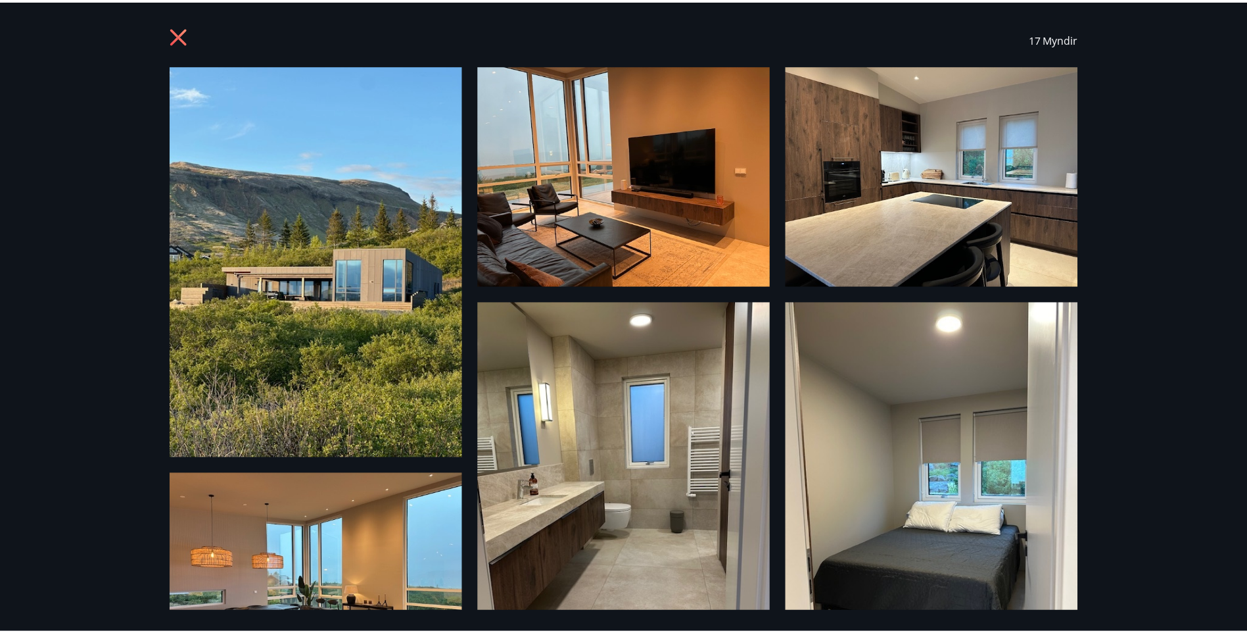
scroll to position [0, 0]
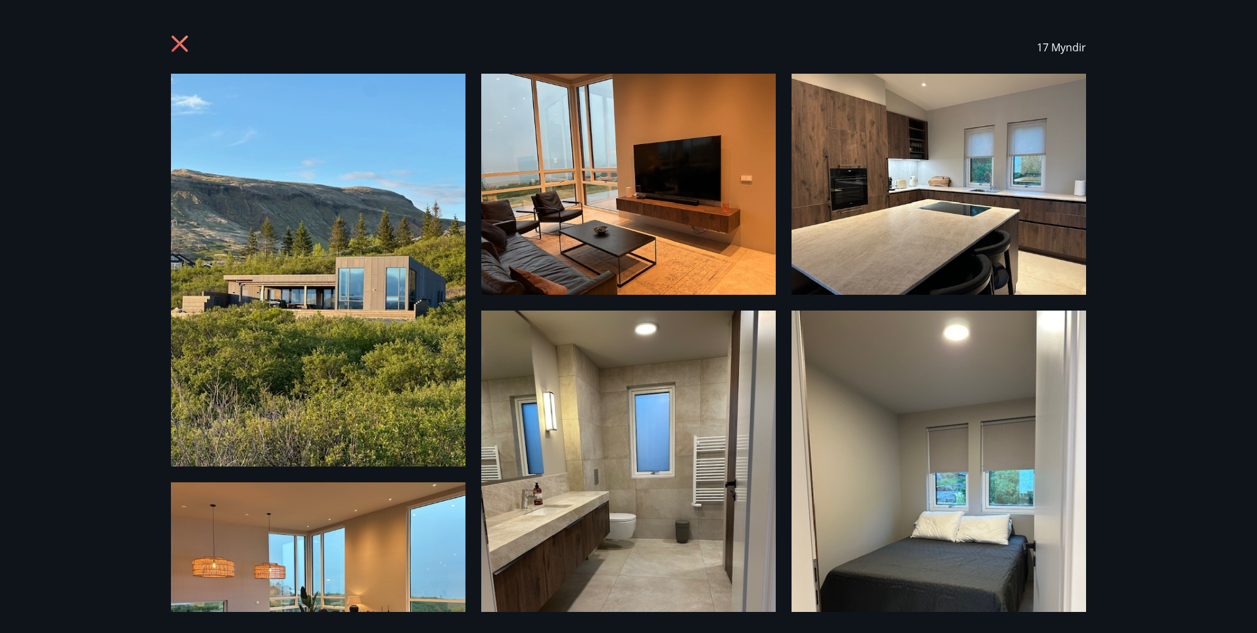
click at [179, 42] on icon at bounding box center [180, 44] width 16 height 16
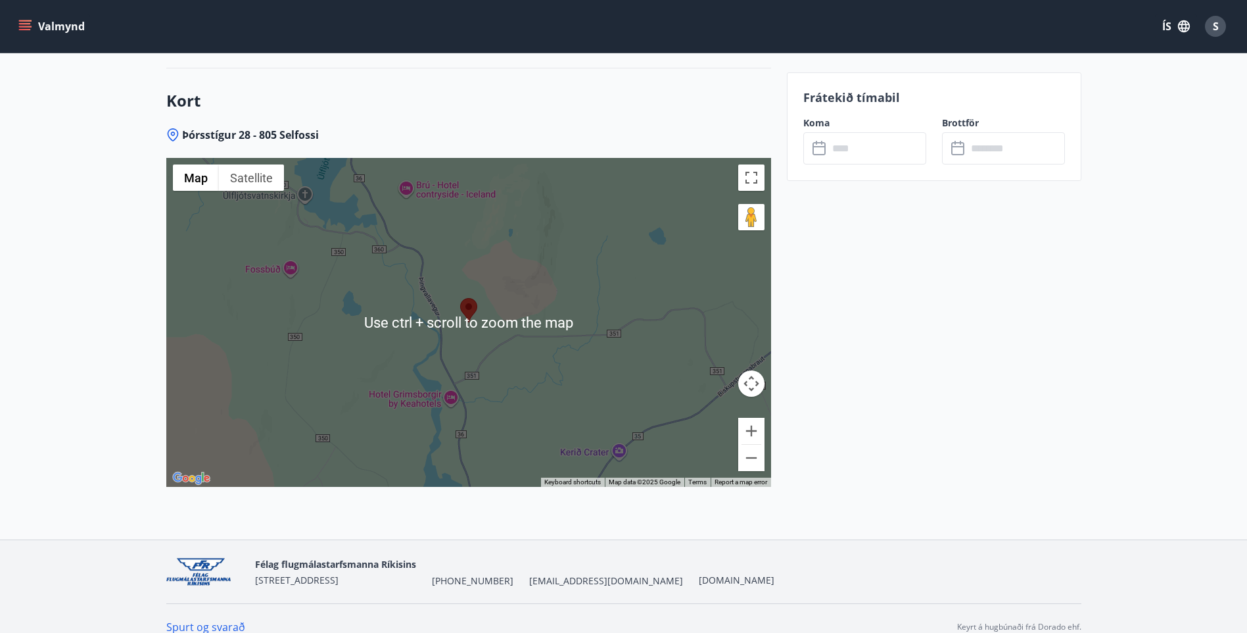
scroll to position [1972, 0]
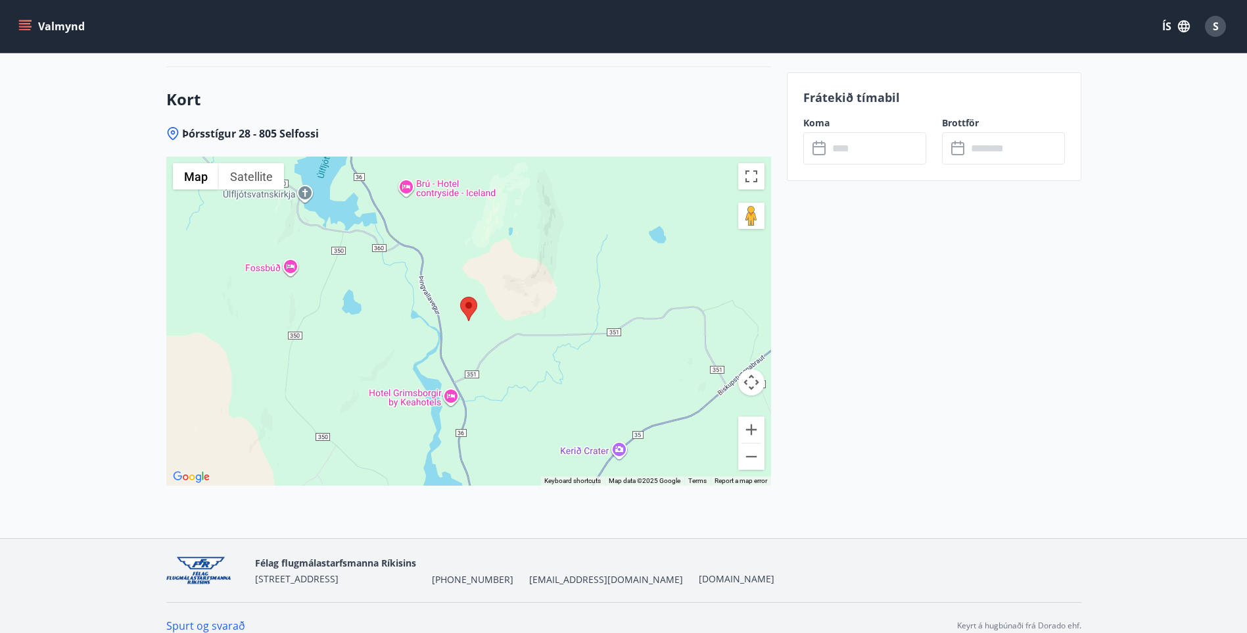
click at [483, 308] on div at bounding box center [468, 321] width 605 height 329
click at [467, 297] on img at bounding box center [468, 309] width 17 height 24
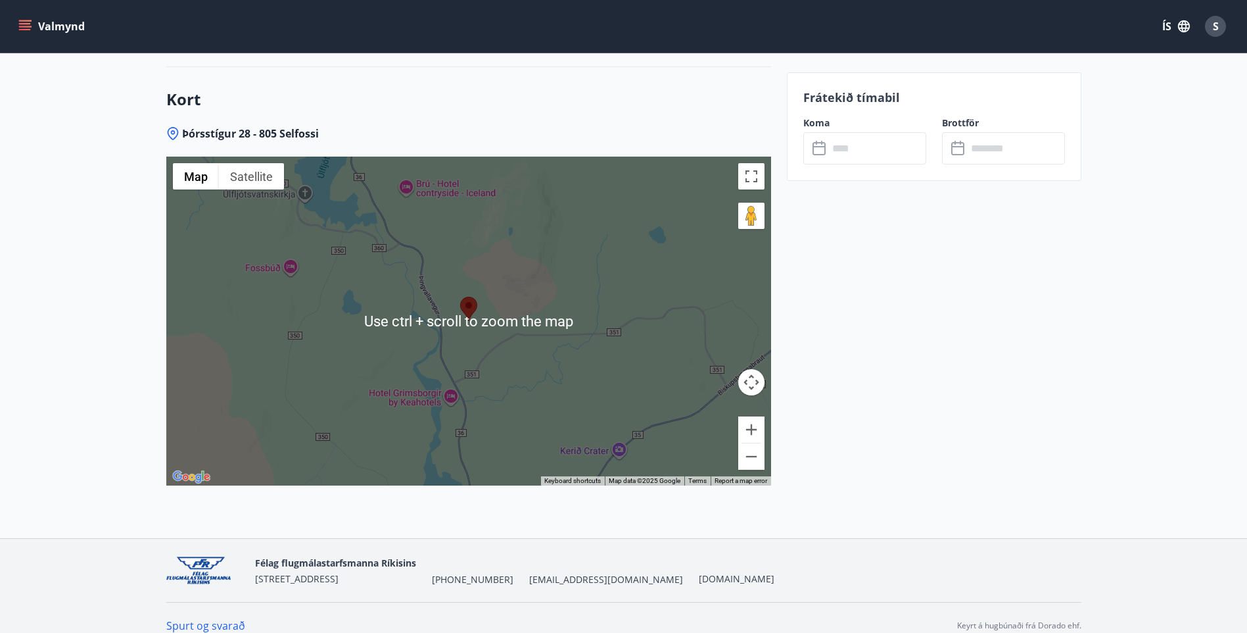
click at [523, 360] on div at bounding box center [468, 321] width 605 height 329
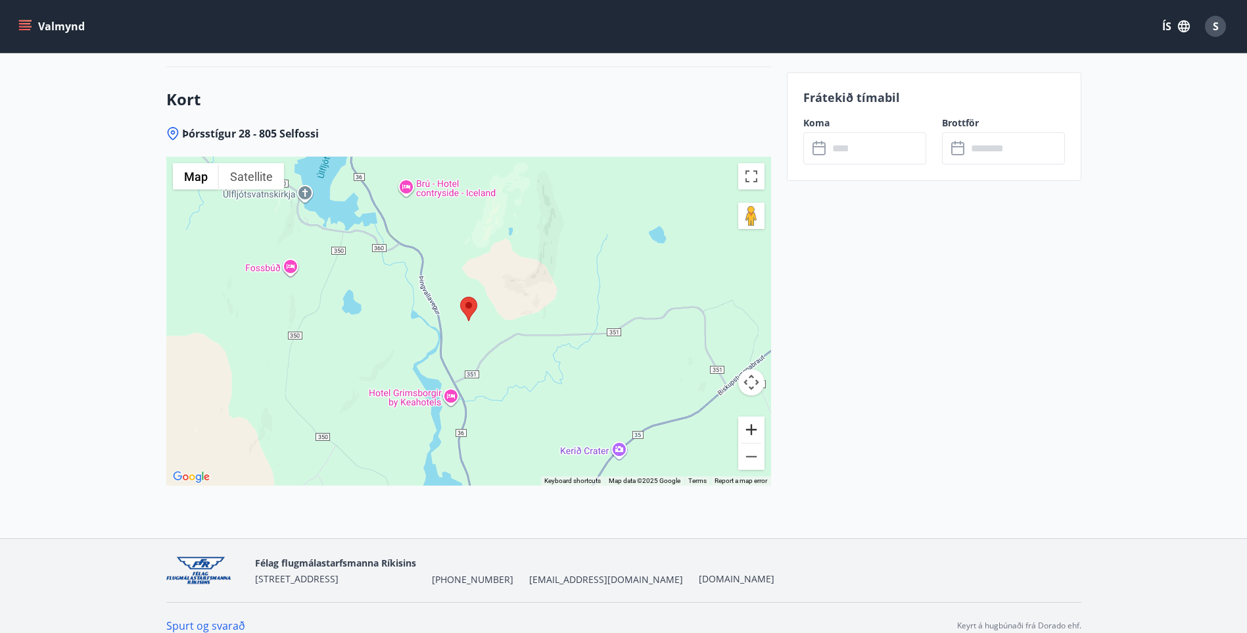
click at [750, 416] on button "Zoom in" at bounding box center [751, 429] width 26 height 26
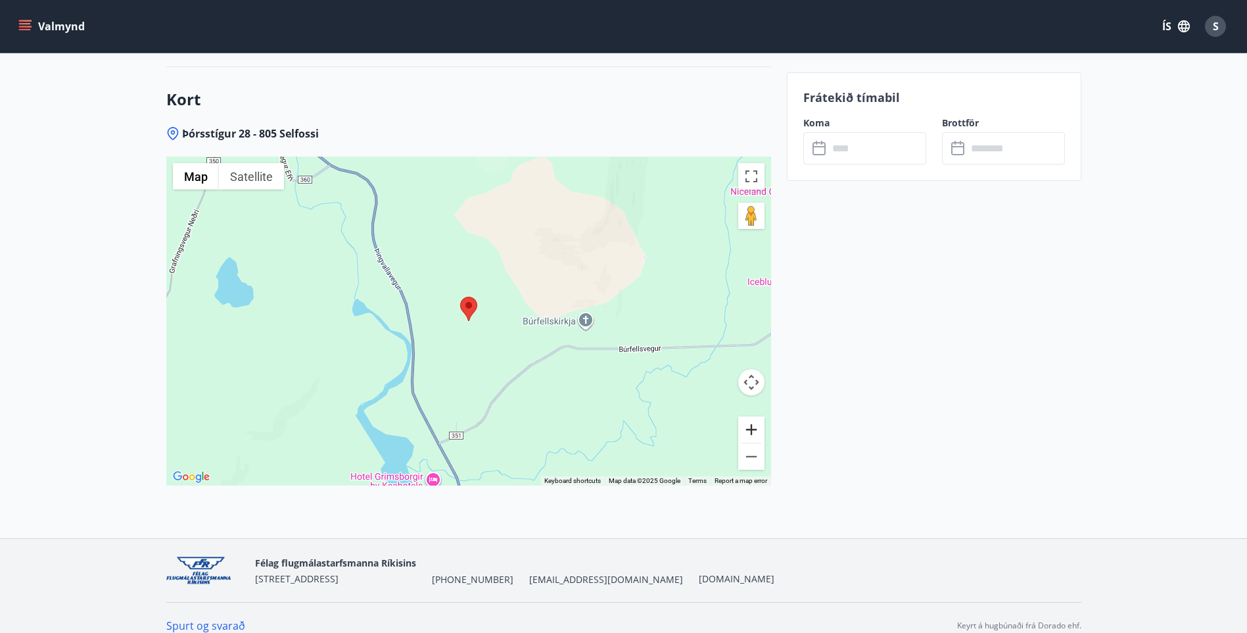
click at [750, 416] on button "Zoom in" at bounding box center [751, 429] width 26 height 26
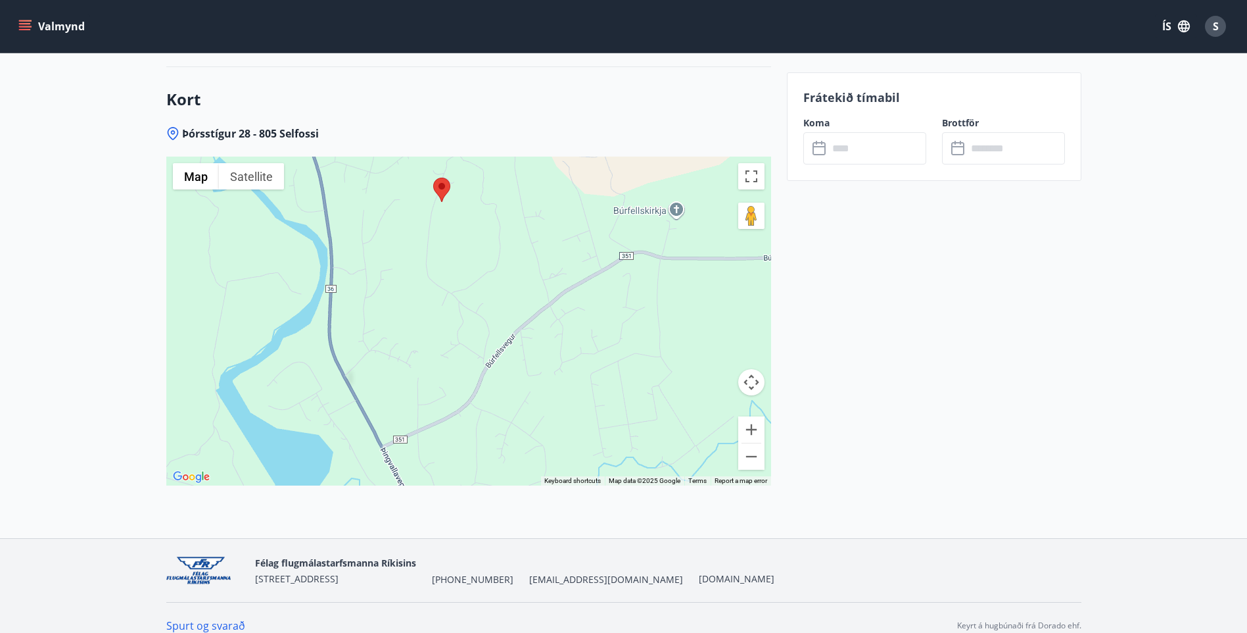
drag, startPoint x: 581, startPoint y: 361, endPoint x: 554, endPoint y: 243, distance: 121.4
click at [554, 243] on div at bounding box center [468, 321] width 605 height 329
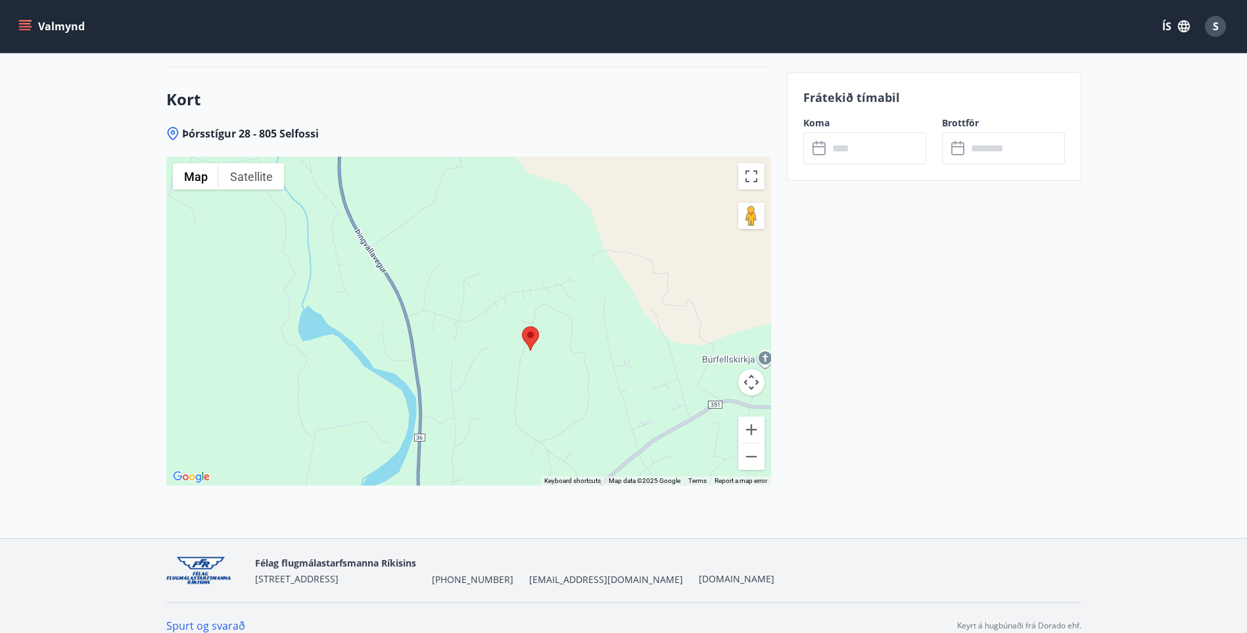
drag, startPoint x: 459, startPoint y: 251, endPoint x: 550, endPoint y: 400, distance: 174.7
click at [550, 400] on div at bounding box center [468, 321] width 605 height 329
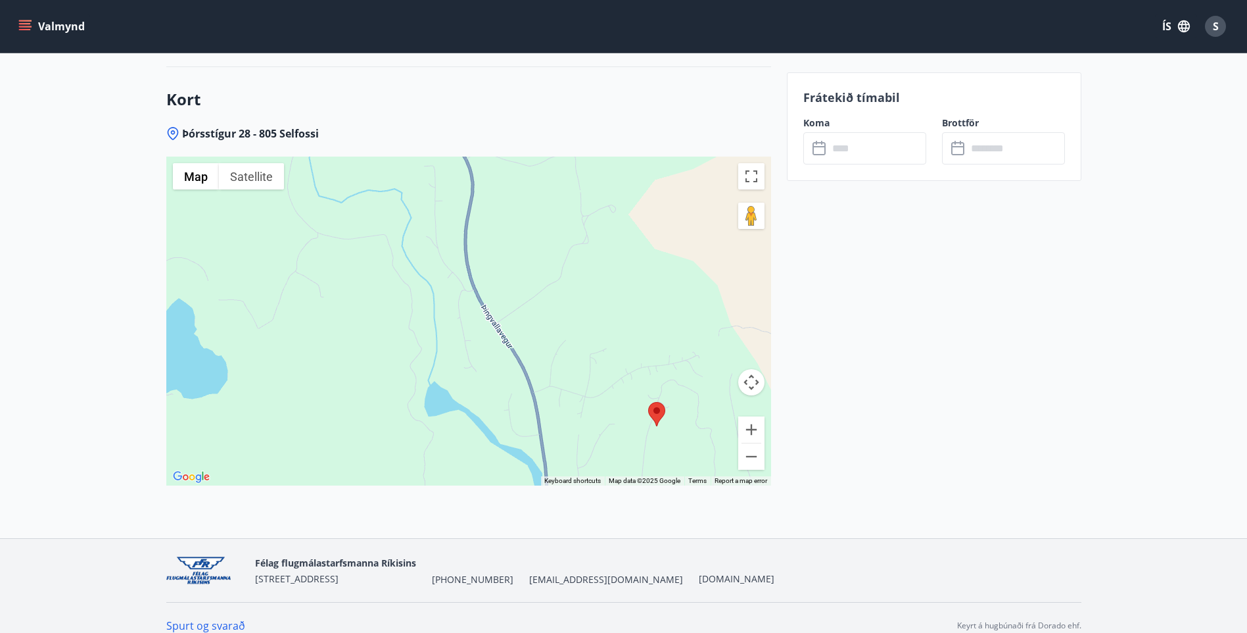
drag, startPoint x: 454, startPoint y: 294, endPoint x: 581, endPoint y: 372, distance: 148.2
click at [581, 372] on div at bounding box center [468, 321] width 605 height 329
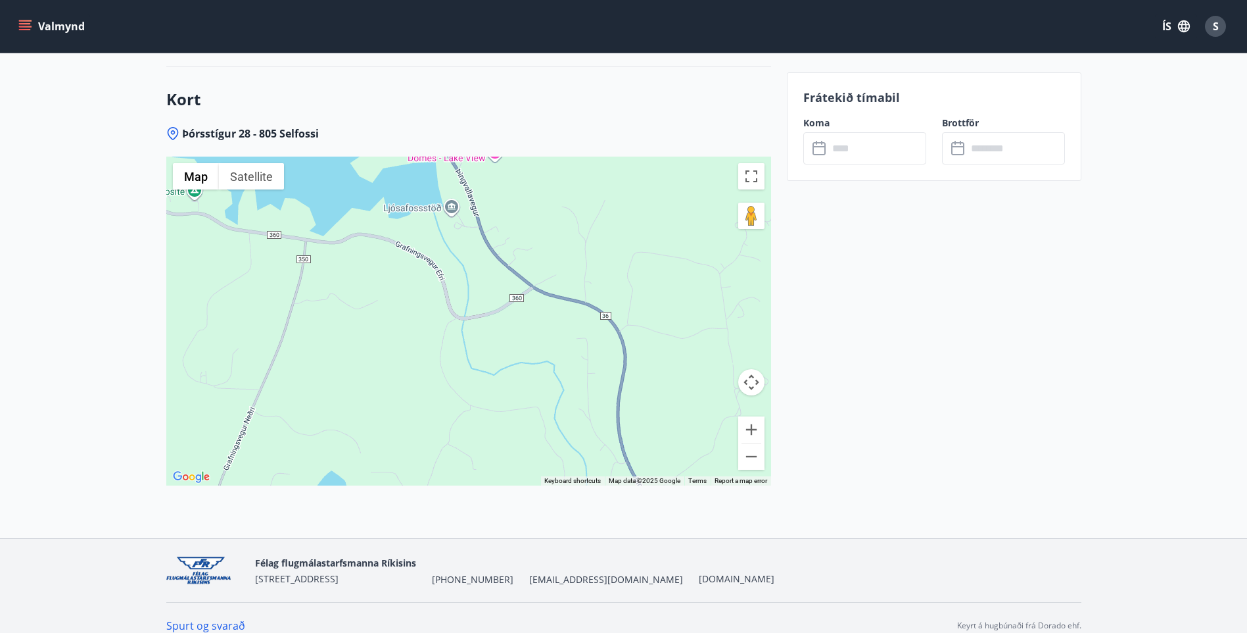
drag, startPoint x: 546, startPoint y: 287, endPoint x: 700, endPoint y: 462, distance: 232.0
click at [700, 462] on div "Use ctrl + scroll to zoom the map Map Terrain Satellite Labels Keyboard shortcu…" at bounding box center [468, 321] width 605 height 329
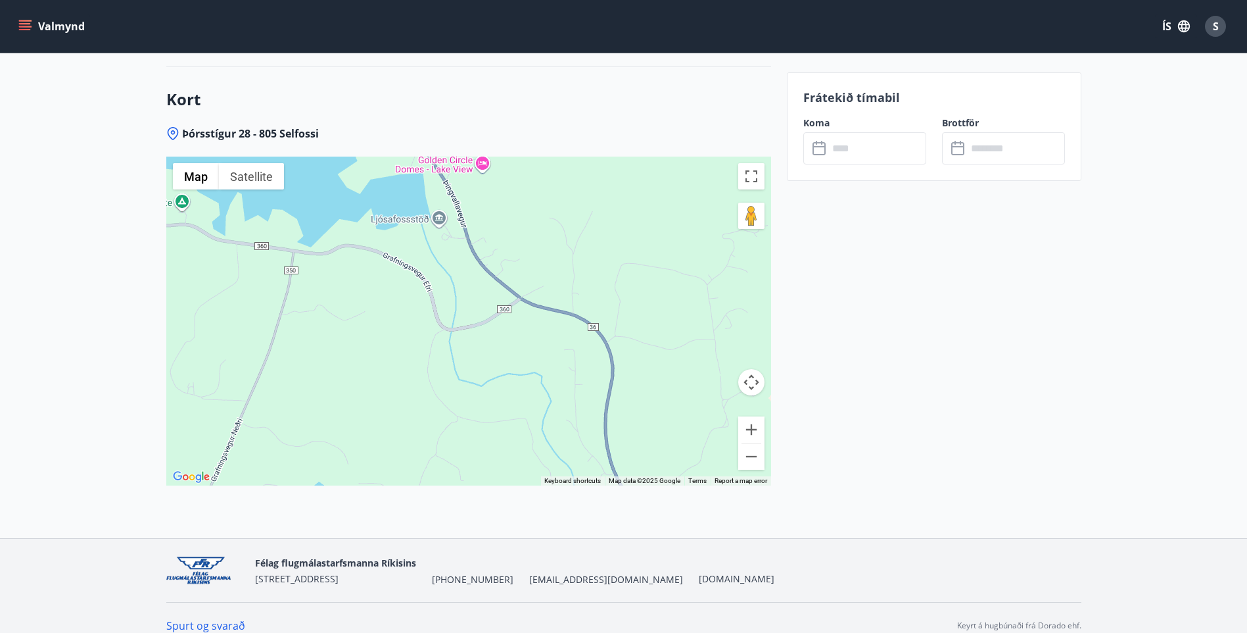
drag, startPoint x: 600, startPoint y: 248, endPoint x: 546, endPoint y: 142, distance: 118.8
click at [548, 161] on div at bounding box center [468, 321] width 605 height 329
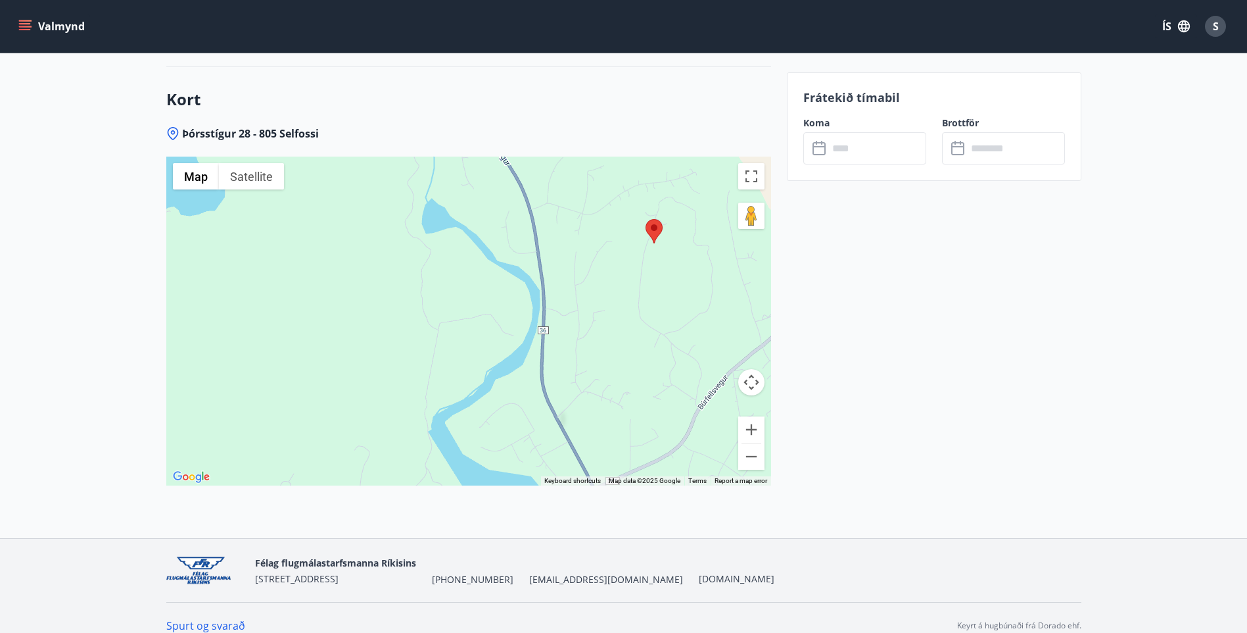
drag, startPoint x: 648, startPoint y: 323, endPoint x: 565, endPoint y: 117, distance: 221.9
click at [579, 157] on div at bounding box center [468, 321] width 605 height 329
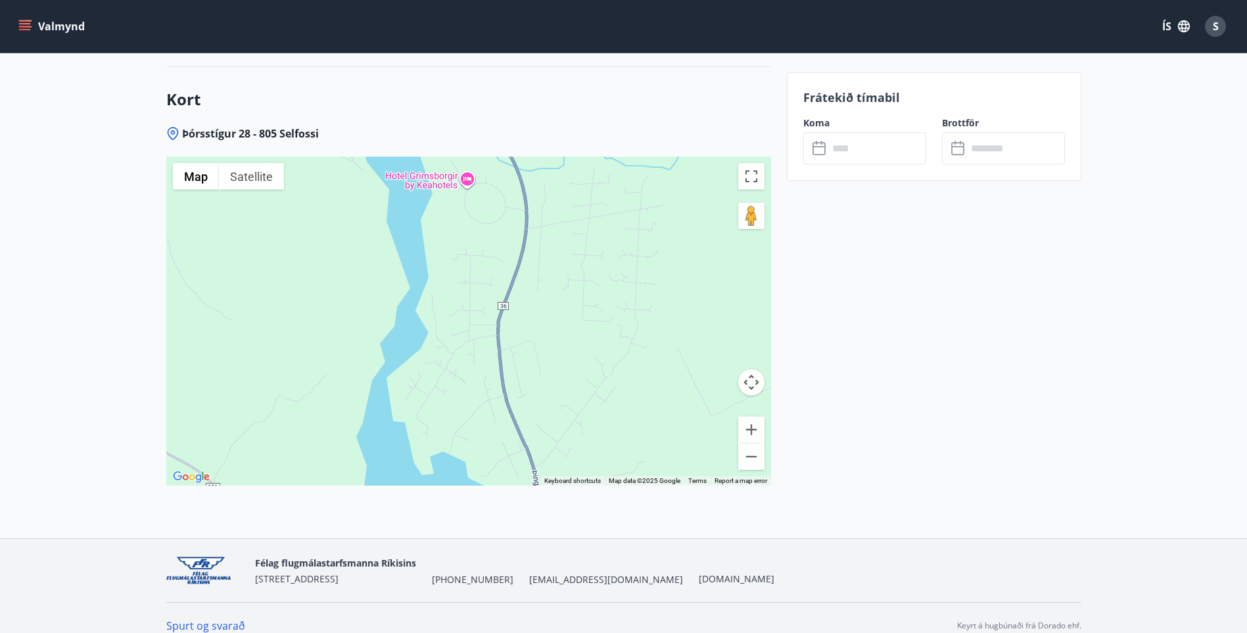
drag, startPoint x: 631, startPoint y: 376, endPoint x: 581, endPoint y: 110, distance: 271.0
click at [579, 126] on div "Þórsstígur 28 - 805 Selfossi ← Move left → Move right ↑ Move up ↓ Move down + Z…" at bounding box center [468, 332] width 605 height 412
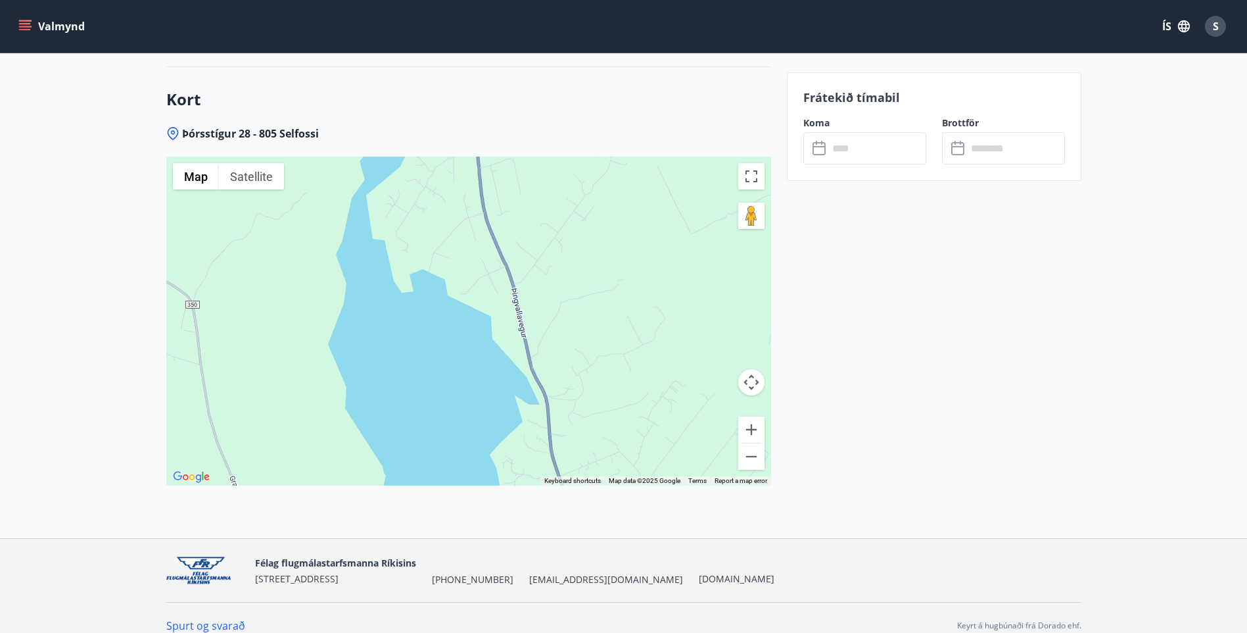
drag, startPoint x: 655, startPoint y: 357, endPoint x: 614, endPoint y: 166, distance: 195.8
click at [615, 183] on div at bounding box center [468, 321] width 605 height 329
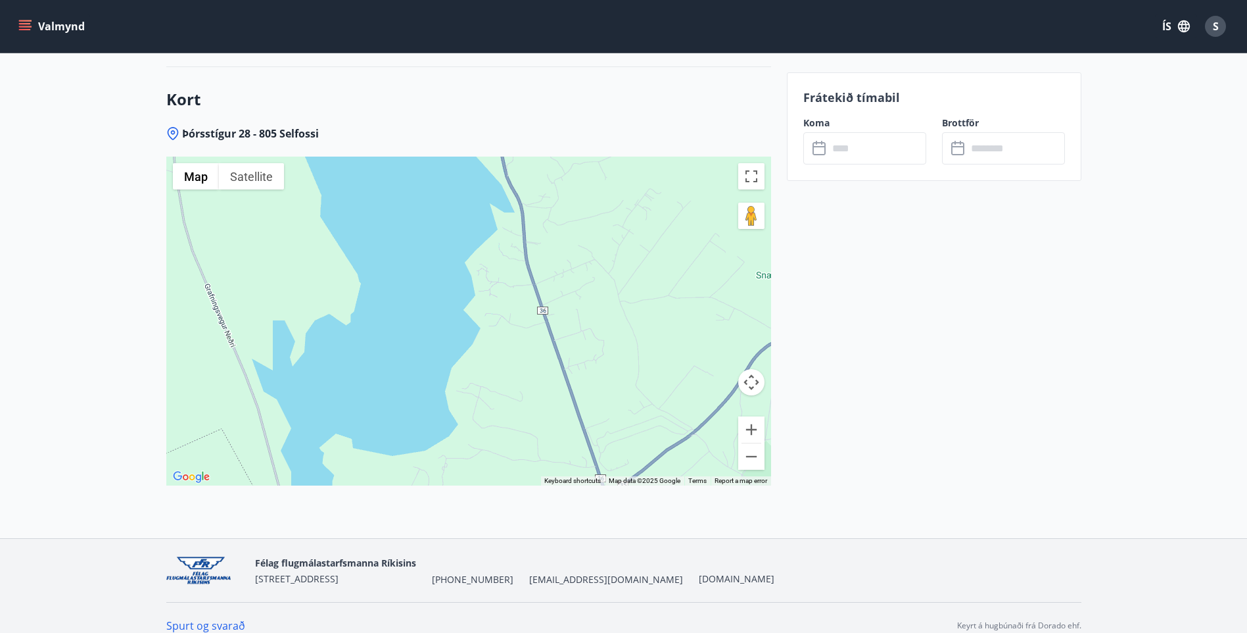
drag, startPoint x: 616, startPoint y: 320, endPoint x: 619, endPoint y: 156, distance: 163.8
click at [619, 175] on div at bounding box center [468, 321] width 605 height 329
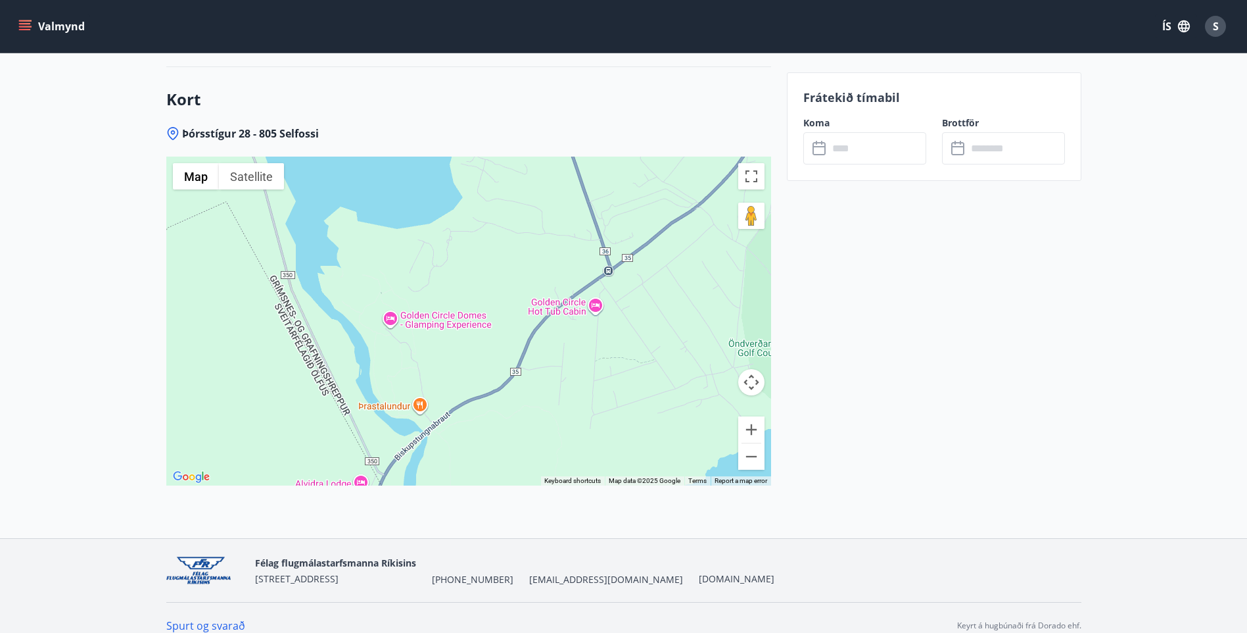
drag, startPoint x: 502, startPoint y: 156, endPoint x: 562, endPoint y: 326, distance: 180.5
click at [562, 322] on div at bounding box center [468, 321] width 605 height 329
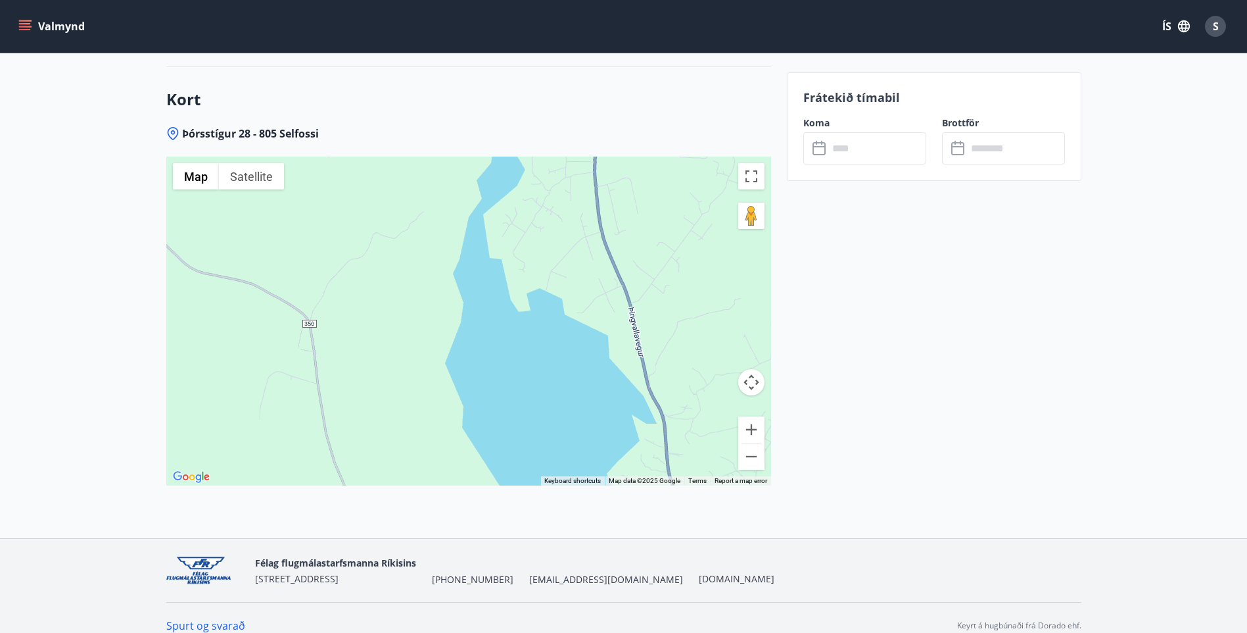
drag, startPoint x: 593, startPoint y: 191, endPoint x: 600, endPoint y: 454, distance: 263.2
click at [608, 396] on div at bounding box center [468, 321] width 605 height 329
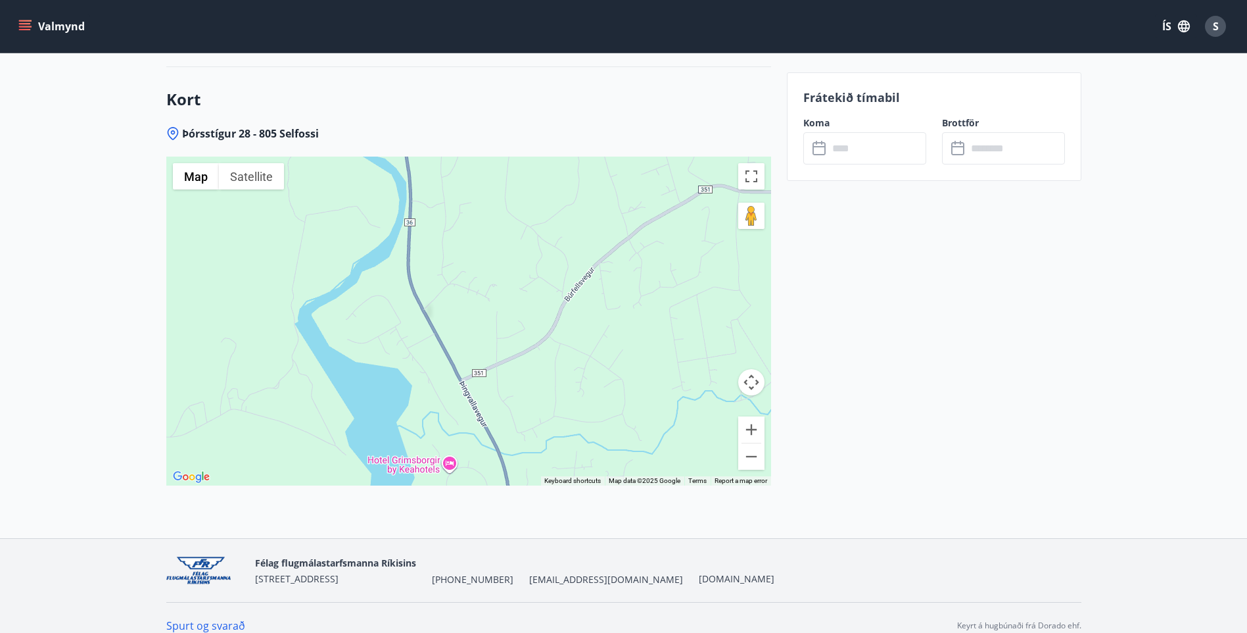
drag, startPoint x: 544, startPoint y: 281, endPoint x: 448, endPoint y: 507, distance: 245.1
click at [445, 510] on div "Þórsstígur 28 - 805 Selfossi ← Move left → Move right ↑ Move up ↓ Move down + Z…" at bounding box center [468, 332] width 605 height 412
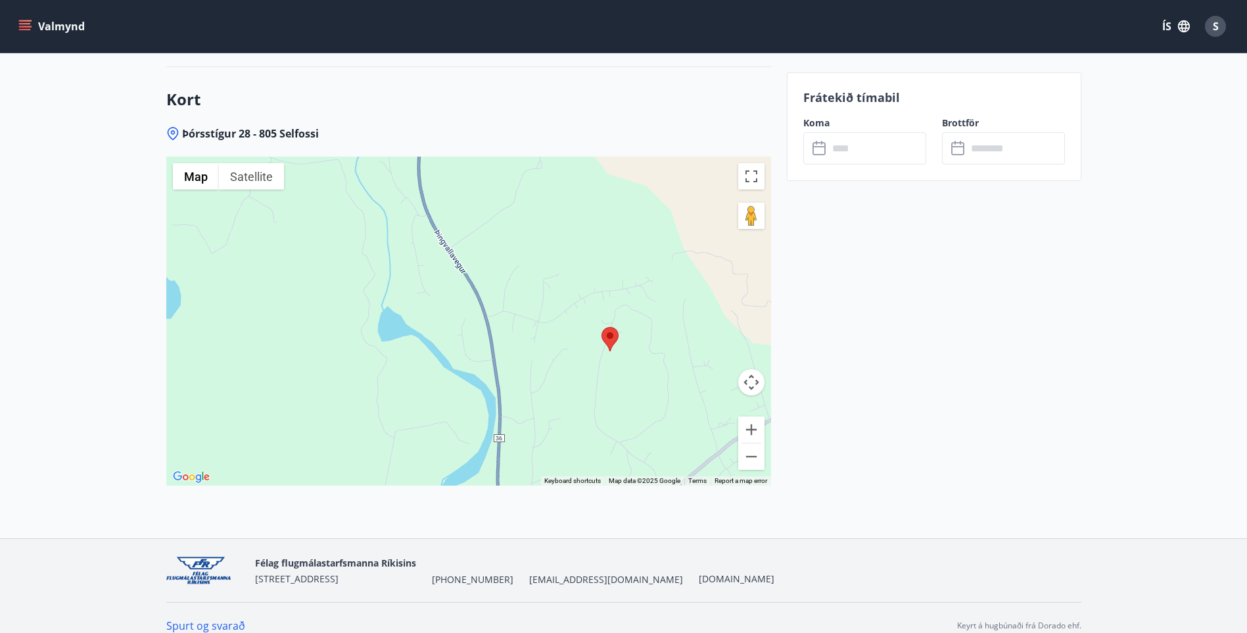
drag, startPoint x: 520, startPoint y: 263, endPoint x: 571, endPoint y: 431, distance: 175.4
click at [571, 431] on div at bounding box center [468, 321] width 605 height 329
drag, startPoint x: 437, startPoint y: 284, endPoint x: 518, endPoint y: 440, distance: 175.3
click at [514, 427] on div at bounding box center [468, 321] width 605 height 329
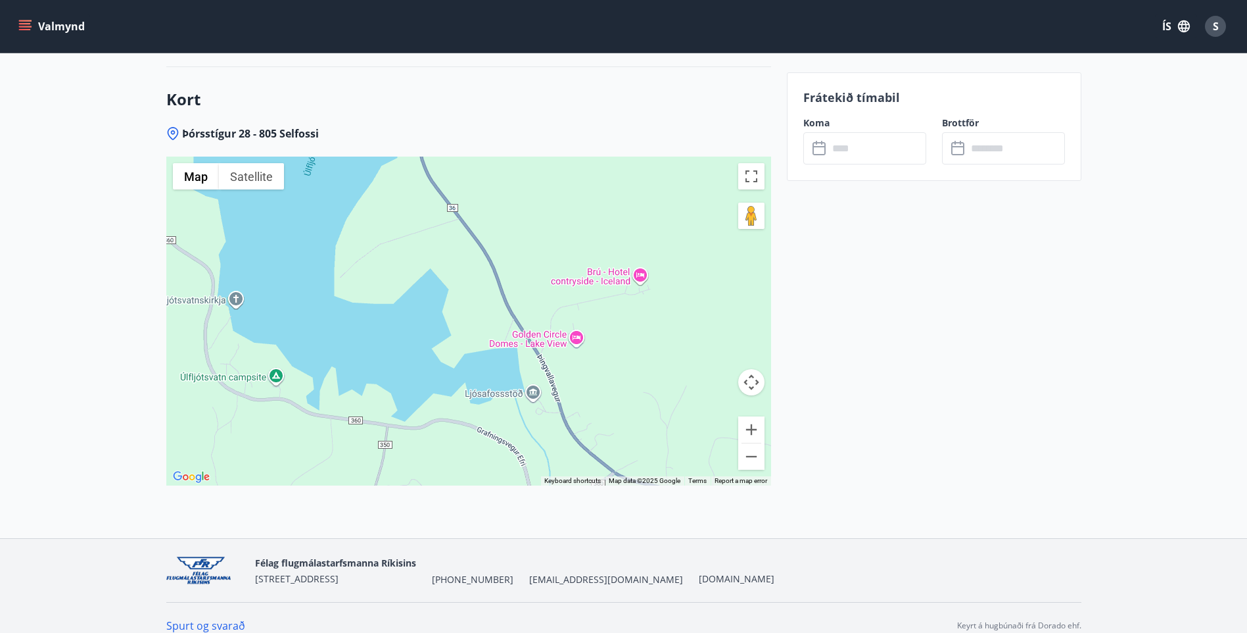
drag, startPoint x: 308, startPoint y: 328, endPoint x: 519, endPoint y: 489, distance: 265.6
click at [462, 474] on div "Þórsstígur 28 - 805 Selfossi ← Move left → Move right ↑ Move up ↓ Move down + Z…" at bounding box center [468, 332] width 605 height 412
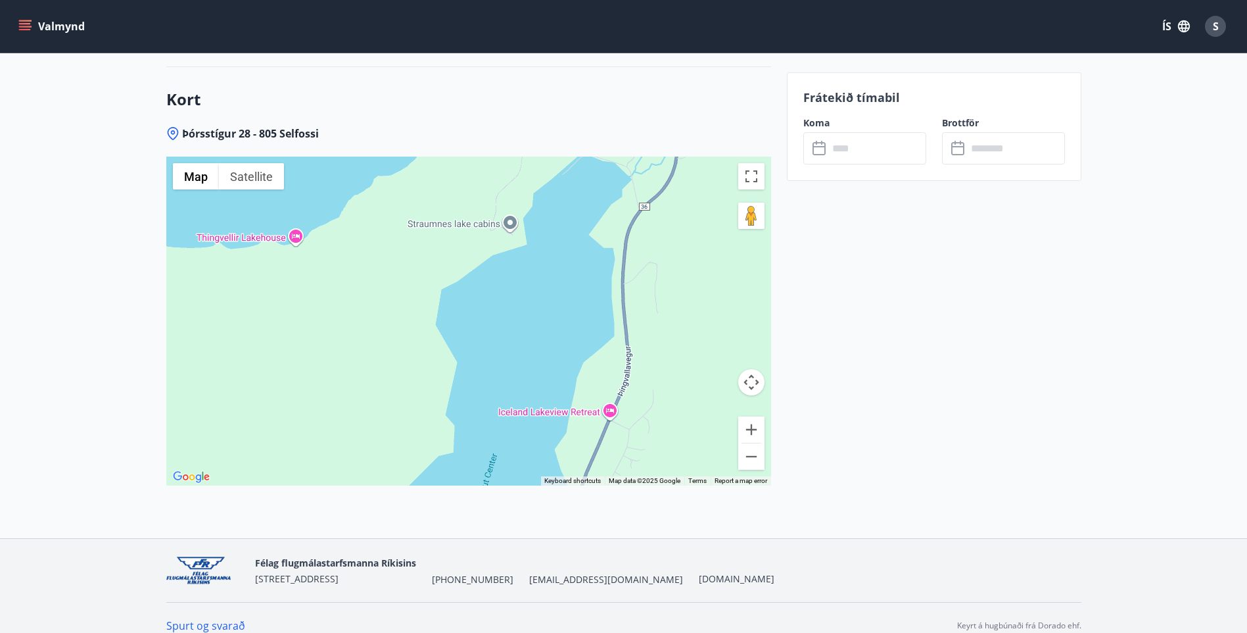
drag, startPoint x: 447, startPoint y: 295, endPoint x: 455, endPoint y: 545, distance: 250.0
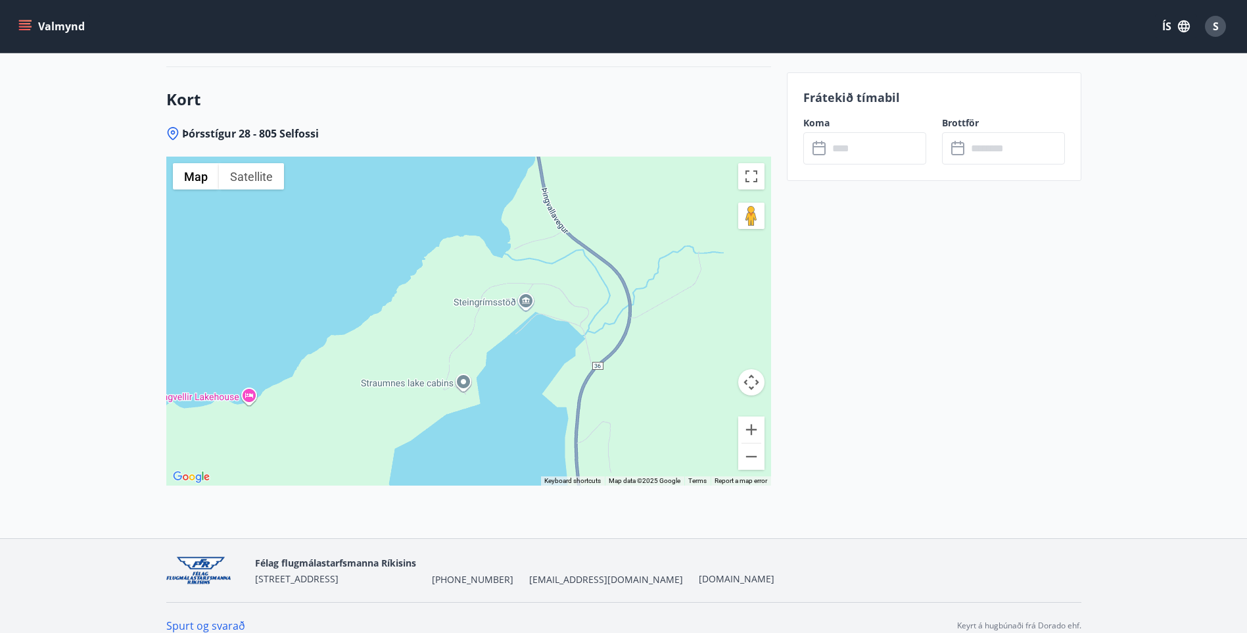
drag, startPoint x: 432, startPoint y: 277, endPoint x: 385, endPoint y: 414, distance: 145.2
click at [385, 414] on div at bounding box center [468, 321] width 605 height 329
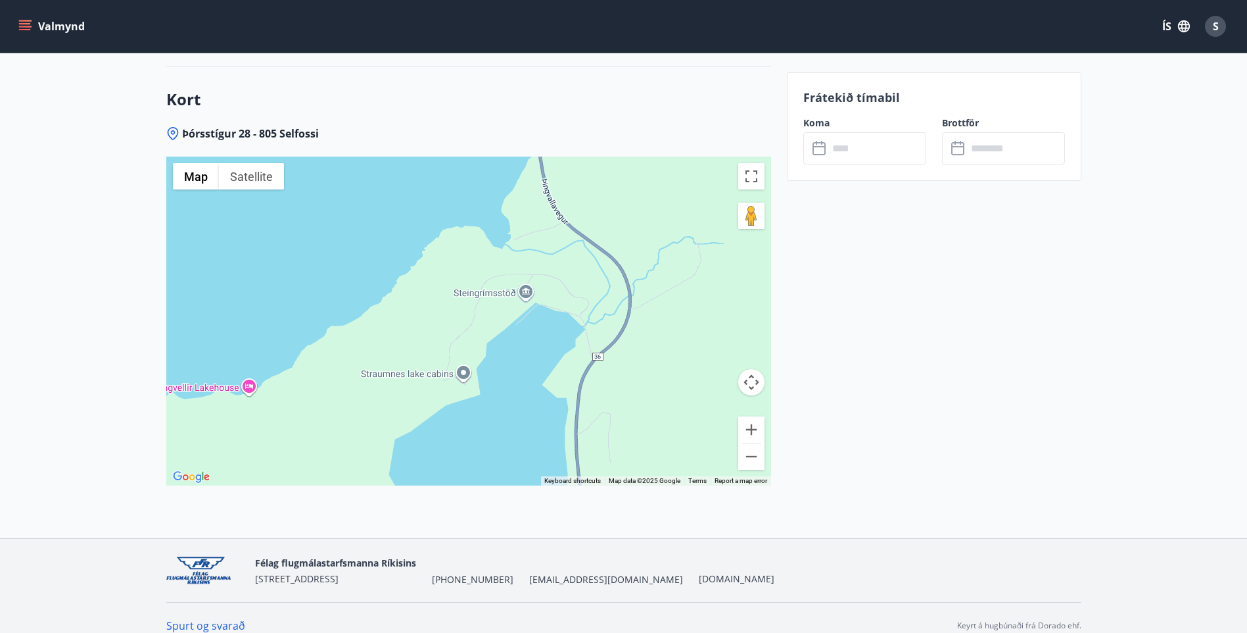
drag, startPoint x: 641, startPoint y: 415, endPoint x: 594, endPoint y: 294, distance: 129.5
click at [612, 328] on div at bounding box center [468, 321] width 605 height 329
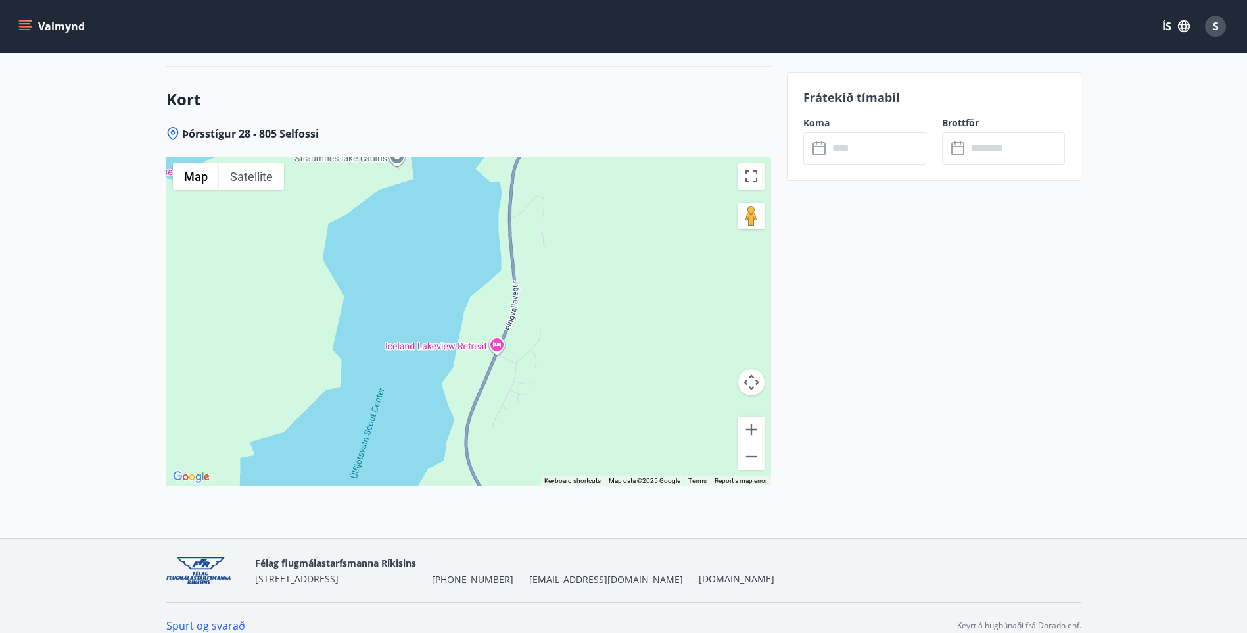
drag, startPoint x: 593, startPoint y: 381, endPoint x: 543, endPoint y: 171, distance: 216.3
click at [570, 206] on div at bounding box center [468, 321] width 605 height 329
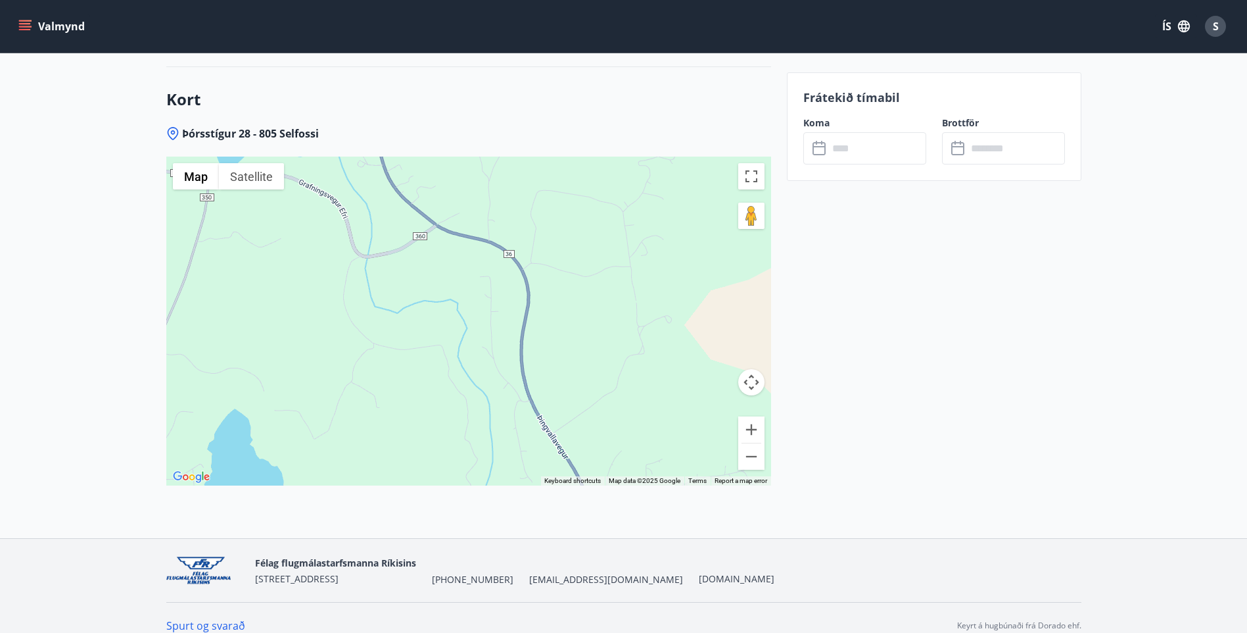
drag, startPoint x: 556, startPoint y: 367, endPoint x: 290, endPoint y: 188, distance: 320.8
click at [336, 180] on div at bounding box center [468, 321] width 605 height 329
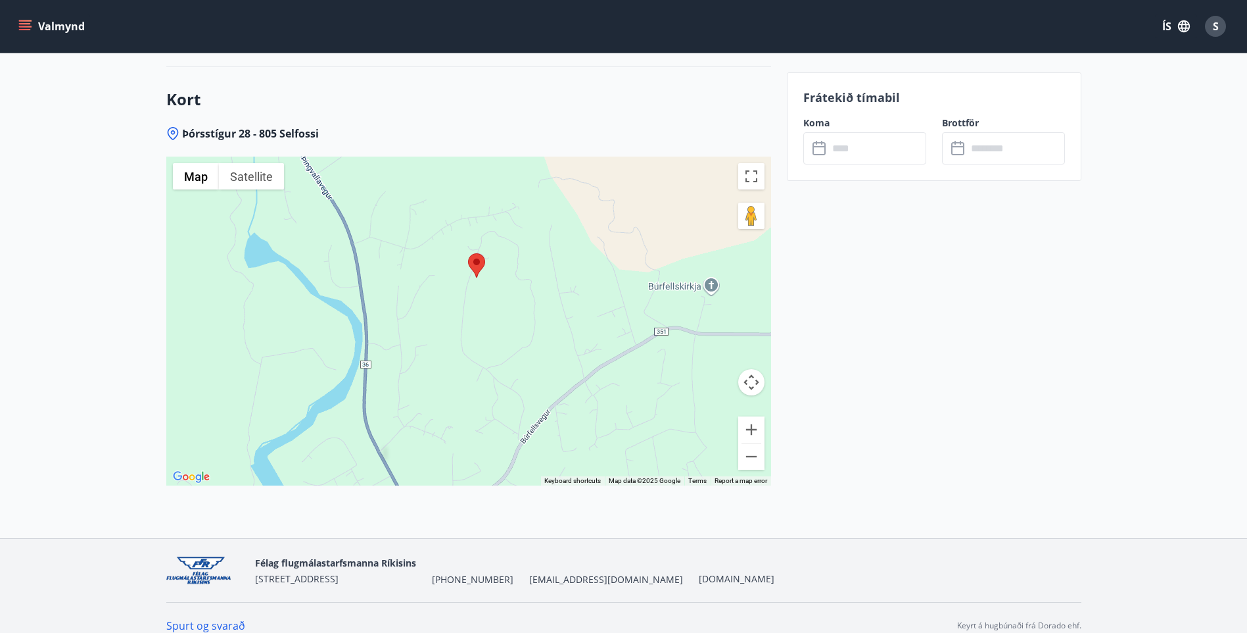
drag, startPoint x: 518, startPoint y: 348, endPoint x: 439, endPoint y: 119, distance: 242.1
click at [439, 126] on div "Þórsstígur 28 - 805 Selfossi ← Move left → Move right ↑ Move up ↓ Move down + Z…" at bounding box center [468, 332] width 605 height 412
click at [754, 416] on button "Zoom in" at bounding box center [751, 429] width 26 height 26
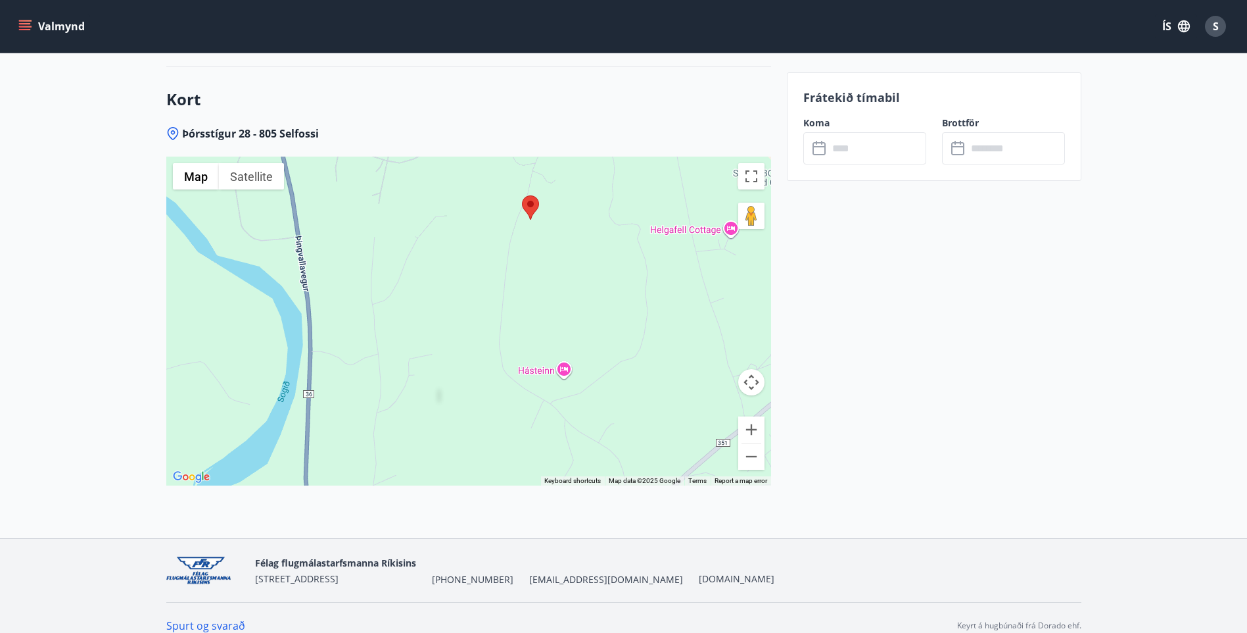
drag, startPoint x: 643, startPoint y: 396, endPoint x: 685, endPoint y: 389, distance: 42.6
click at [685, 389] on div at bounding box center [468, 321] width 605 height 329
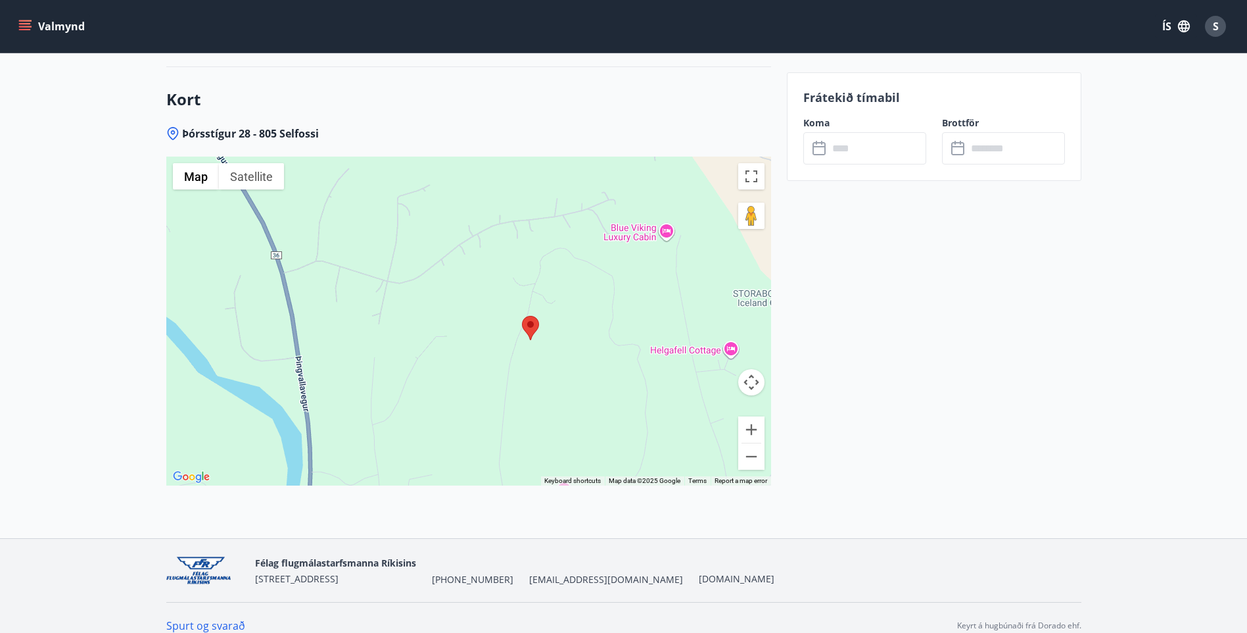
drag, startPoint x: 604, startPoint y: 284, endPoint x: 604, endPoint y: 393, distance: 108.5
click at [604, 393] on div at bounding box center [468, 321] width 605 height 329
click at [749, 443] on button "Zoom out" at bounding box center [751, 456] width 26 height 26
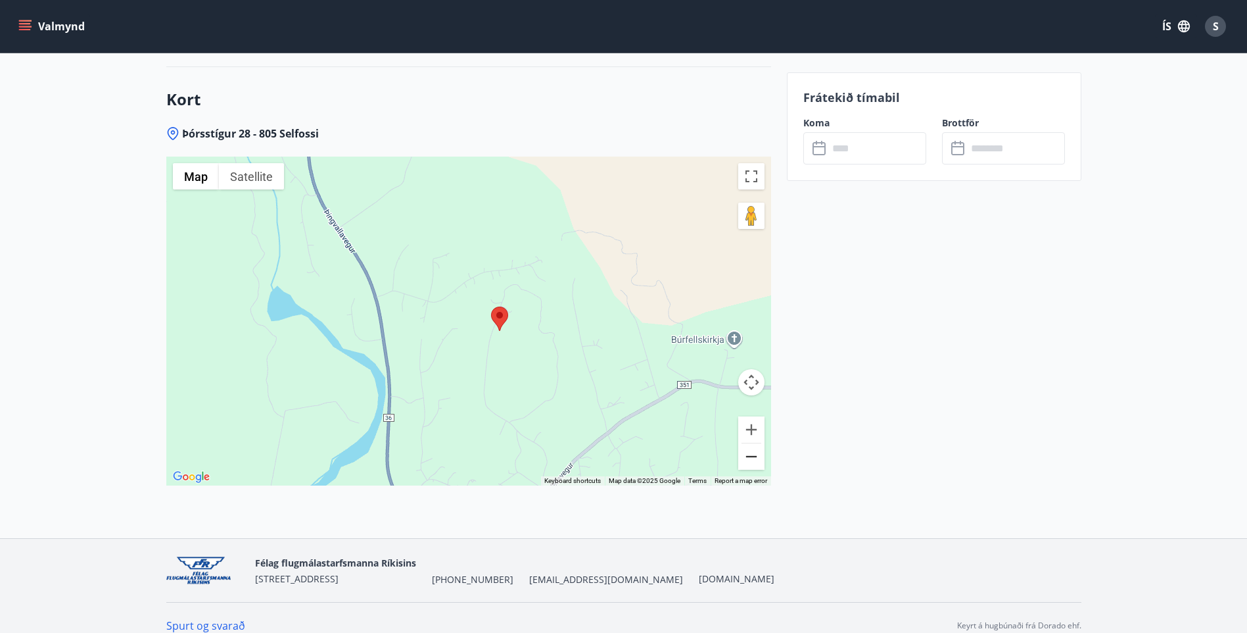
click at [749, 443] on button "Zoom out" at bounding box center [751, 456] width 26 height 26
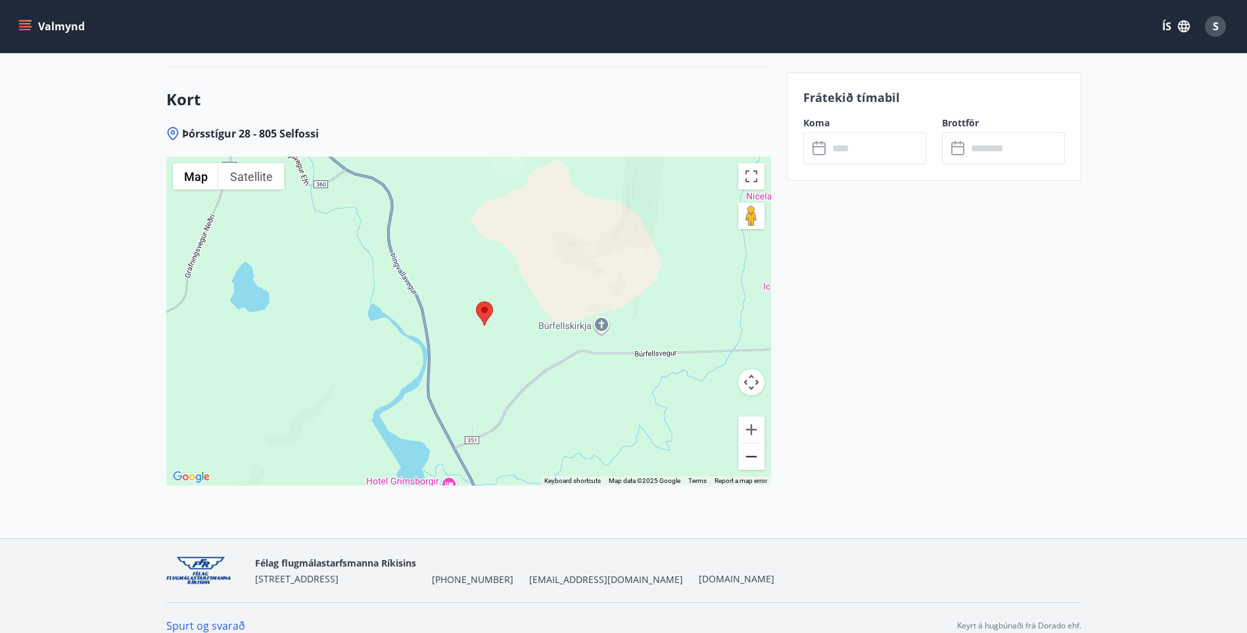
click at [750, 443] on button "Zoom out" at bounding box center [751, 456] width 26 height 26
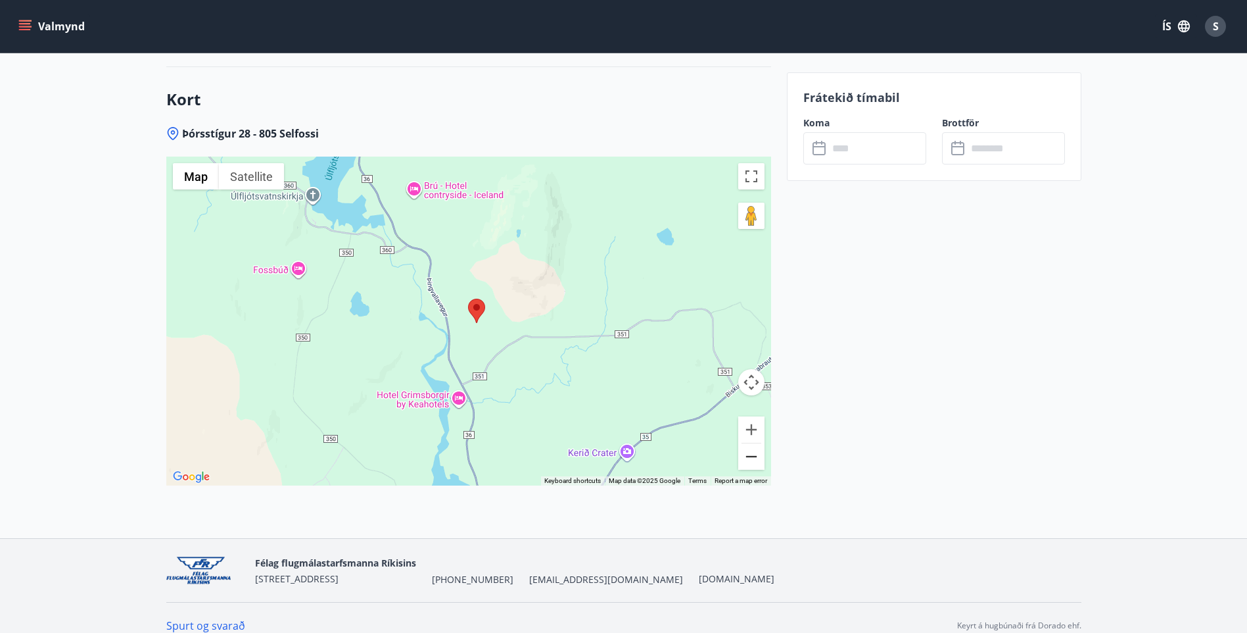
click at [750, 443] on button "Zoom out" at bounding box center [751, 456] width 26 height 26
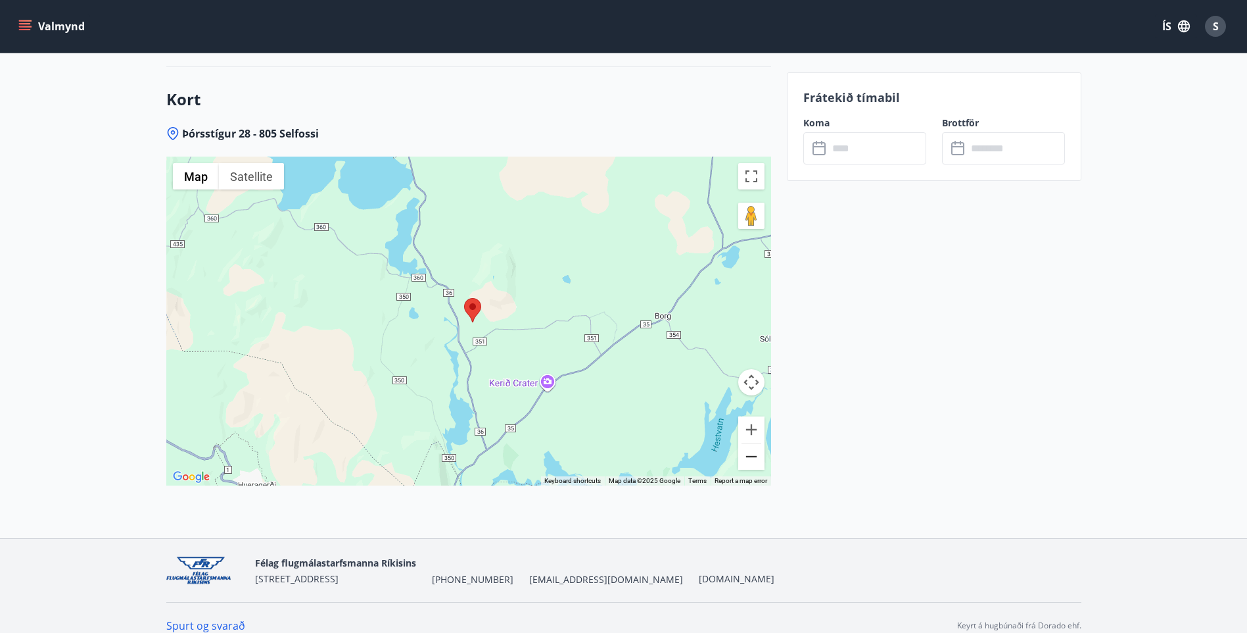
click at [750, 443] on button "Zoom out" at bounding box center [751, 456] width 26 height 26
